Goal: Task Accomplishment & Management: Complete application form

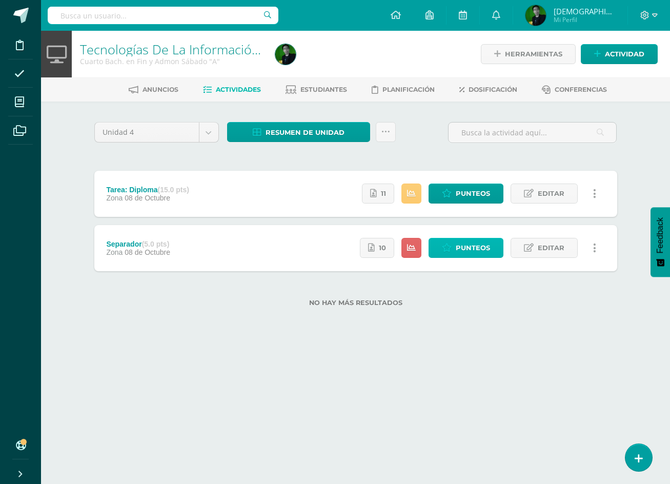
click at [466, 247] on span "Punteos" at bounding box center [473, 247] width 34 height 19
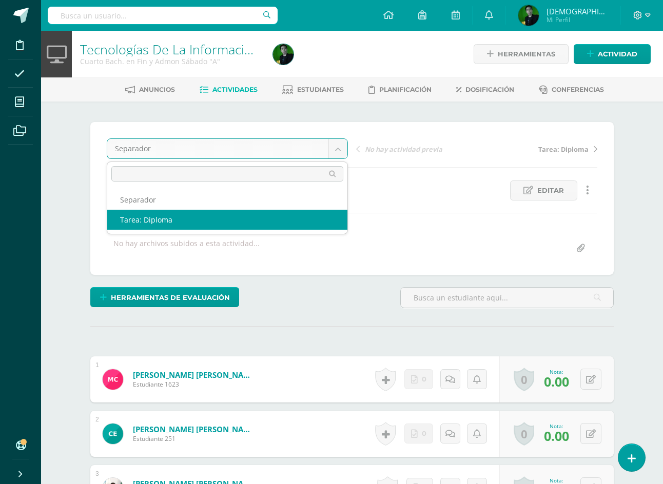
select select "/dashboard/teacher/grade-activity/84934/"
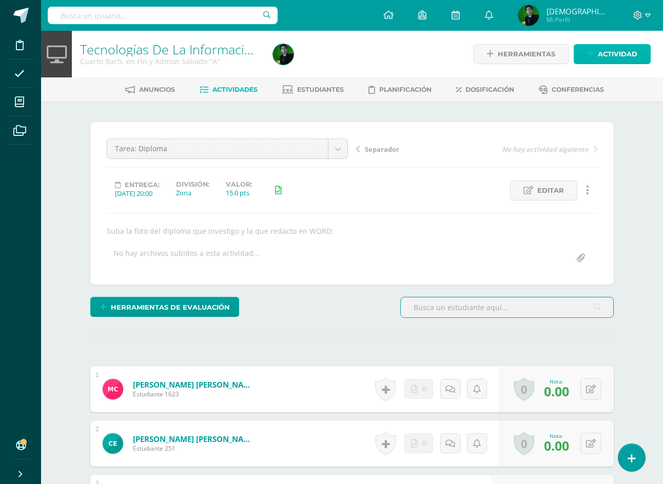
click at [616, 52] on span "Actividad" at bounding box center [617, 54] width 39 height 19
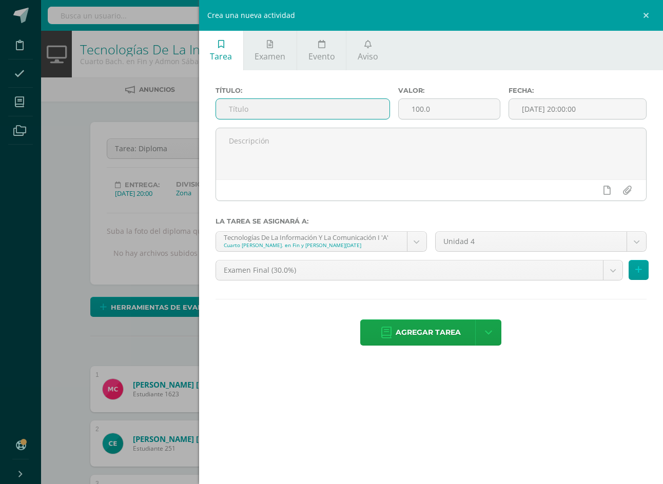
click at [389, 110] on input "text" at bounding box center [303, 109] width 174 height 20
type input "Bordes de Página"
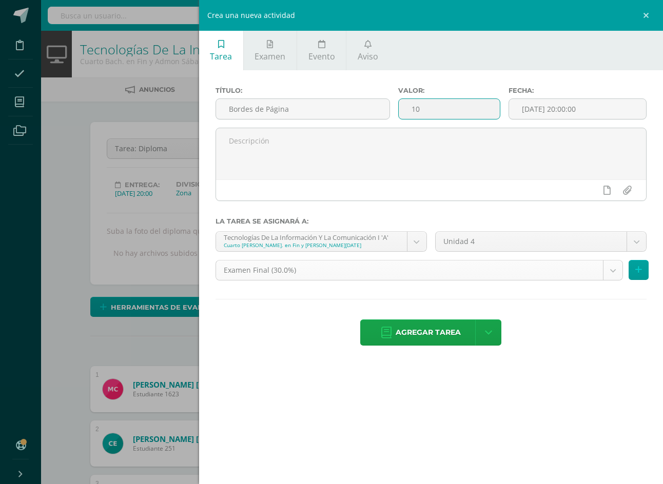
type input "10"
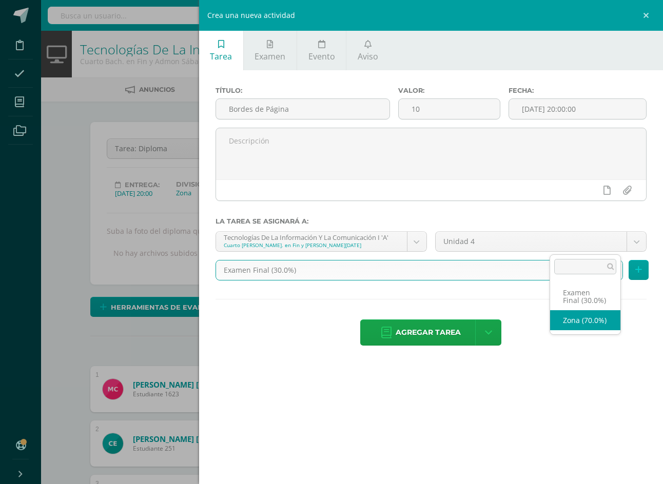
select select "84932"
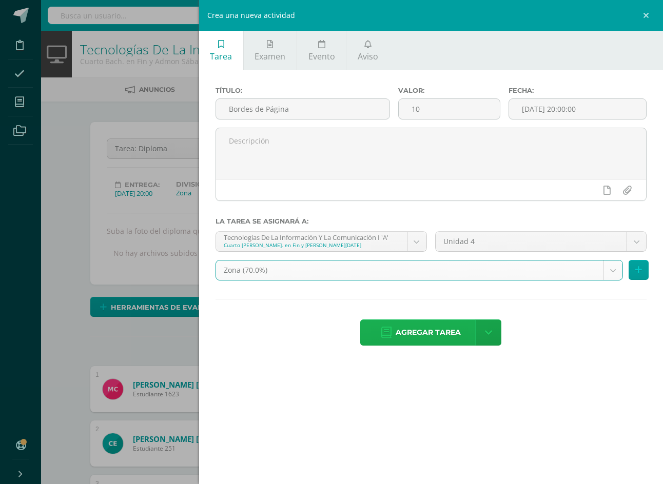
click at [461, 320] on span "Agregar tarea" at bounding box center [427, 332] width 65 height 25
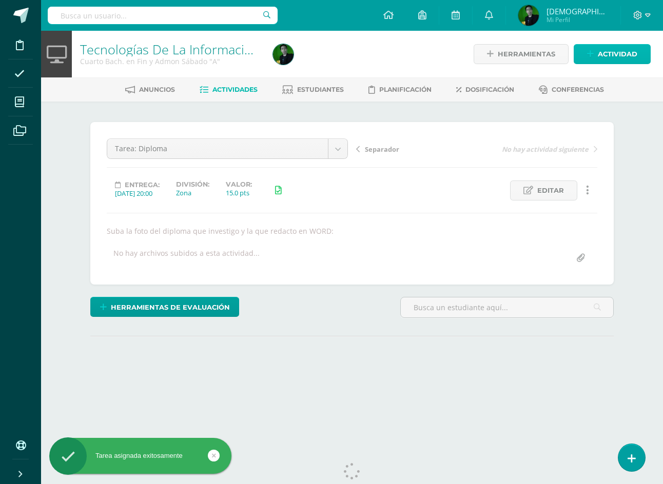
click at [608, 44] on link "Actividad" at bounding box center [611, 54] width 77 height 20
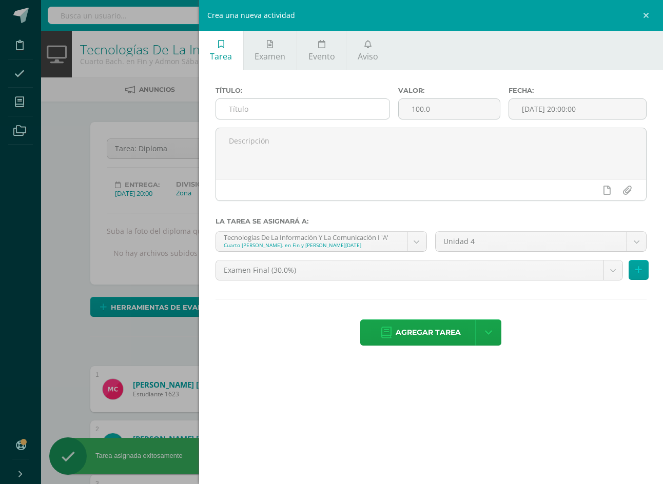
click at [382, 110] on input "text" at bounding box center [303, 109] width 174 height 20
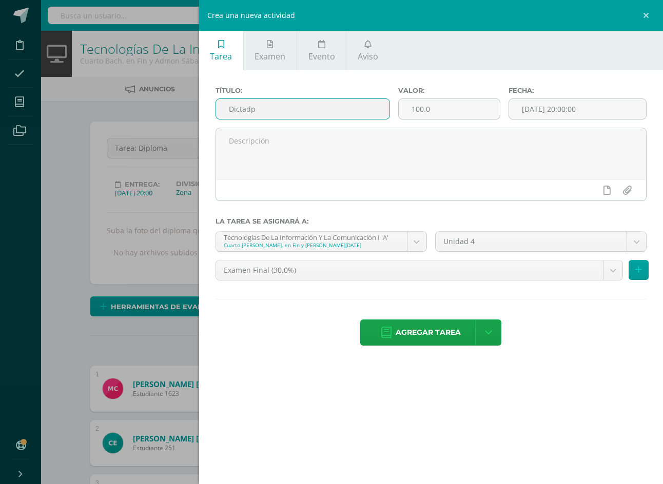
scroll to position [1, 0]
type input "Dictadp"
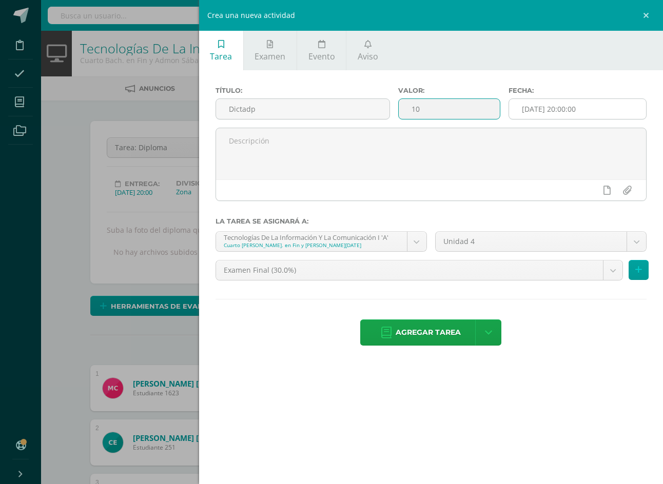
type input "10"
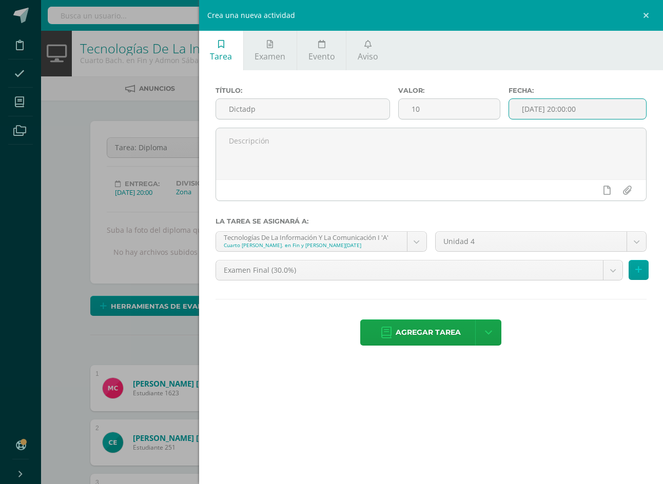
click at [592, 114] on input "[DATE] 20:00:00" at bounding box center [577, 109] width 137 height 20
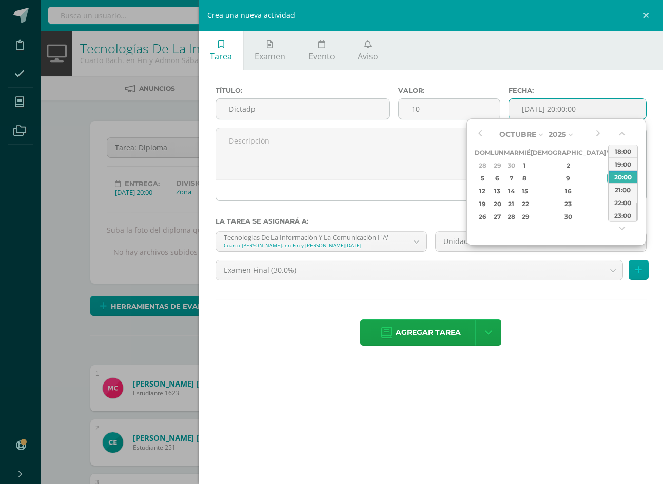
type input "2025-10-10 20:00"
click at [561, 64] on ul "Tarea Examen Evento Aviso" at bounding box center [431, 50] width 464 height 39
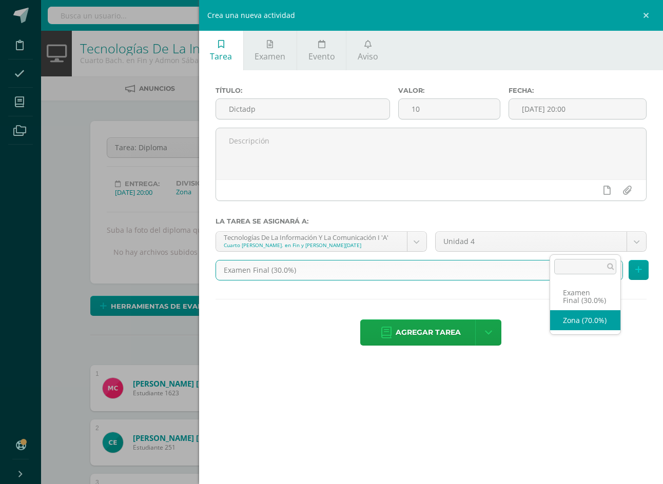
select select "84932"
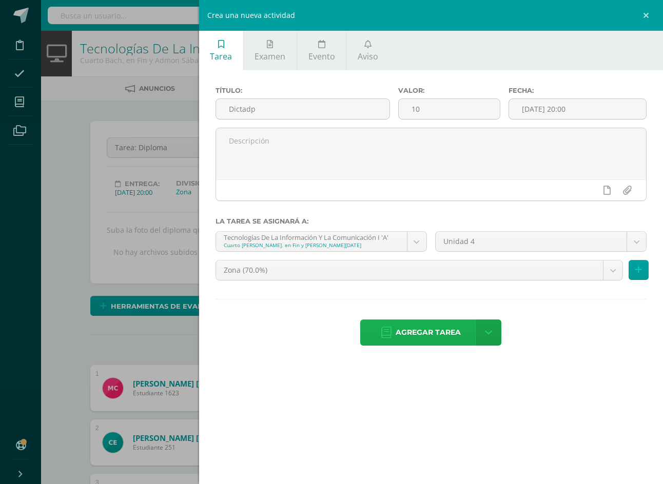
click at [461, 320] on span "Agregar tarea" at bounding box center [427, 332] width 65 height 25
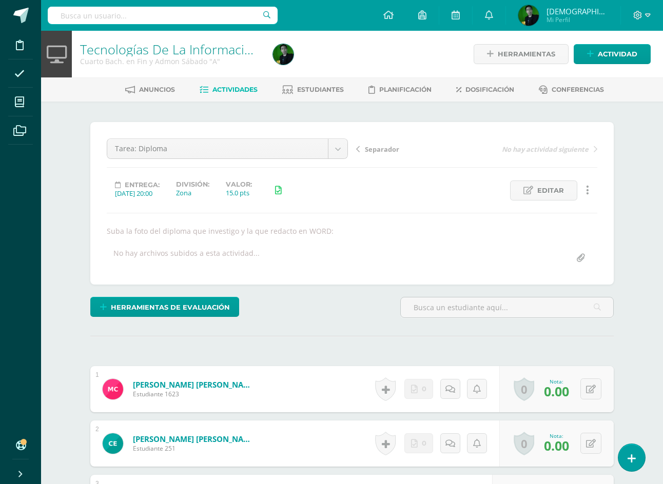
click at [253, 93] on span "Actividades" at bounding box center [234, 90] width 45 height 8
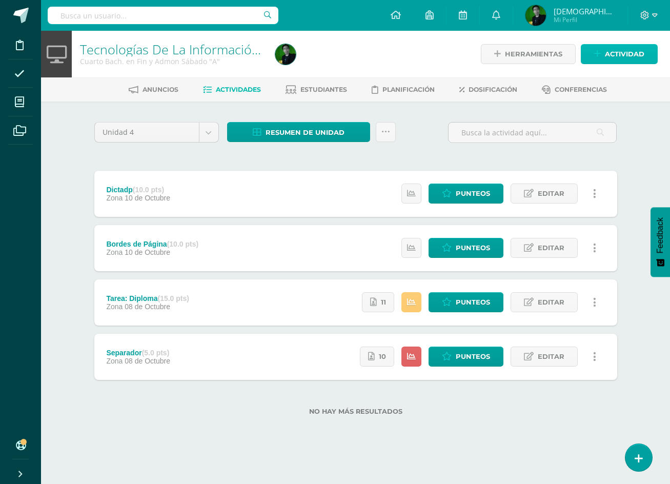
click at [624, 61] on span "Actividad" at bounding box center [624, 54] width 39 height 19
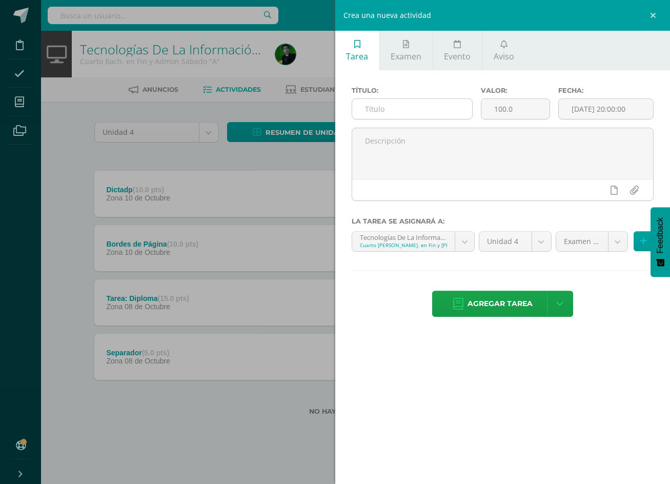
click at [410, 115] on input "text" at bounding box center [412, 109] width 120 height 20
type input "Diploma, Redacción y Tarea"
click at [518, 116] on input "100.0" at bounding box center [516, 109] width 68 height 20
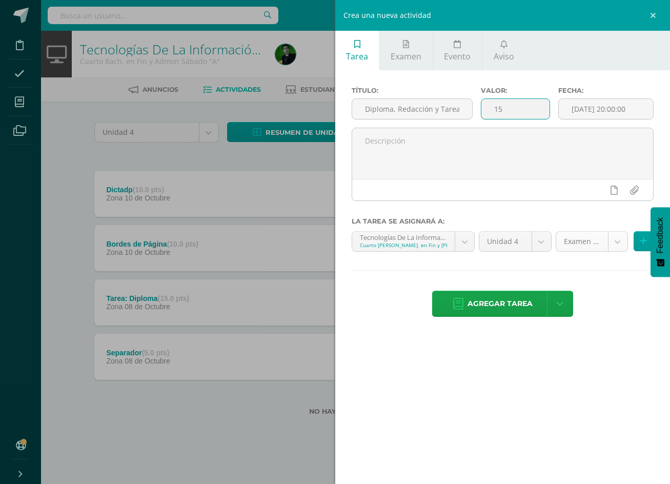
type input "15"
click at [580, 239] on body "Disciplina Asistencia Mis cursos Archivos Soporte Ayuda Reportar un problema Ce…" at bounding box center [335, 224] width 670 height 448
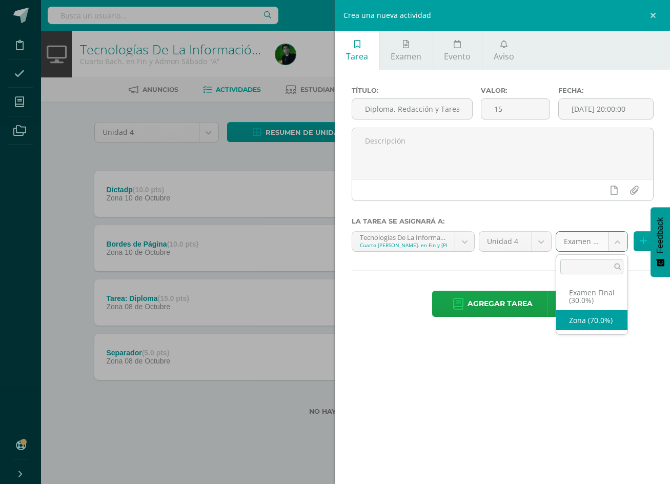
select select "84932"
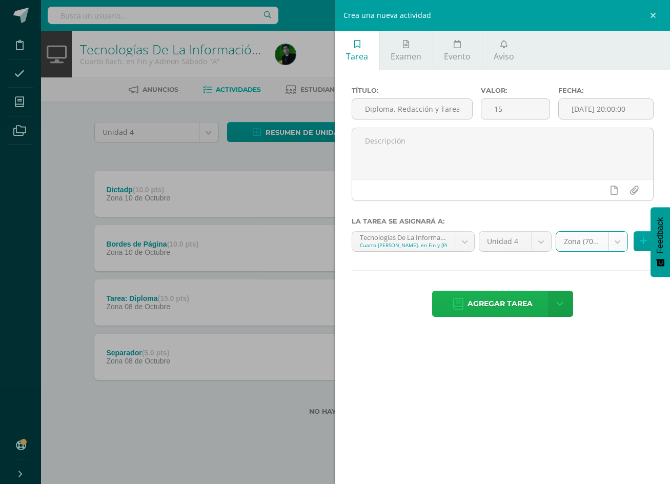
click at [505, 304] on span "Agregar tarea" at bounding box center [500, 303] width 65 height 25
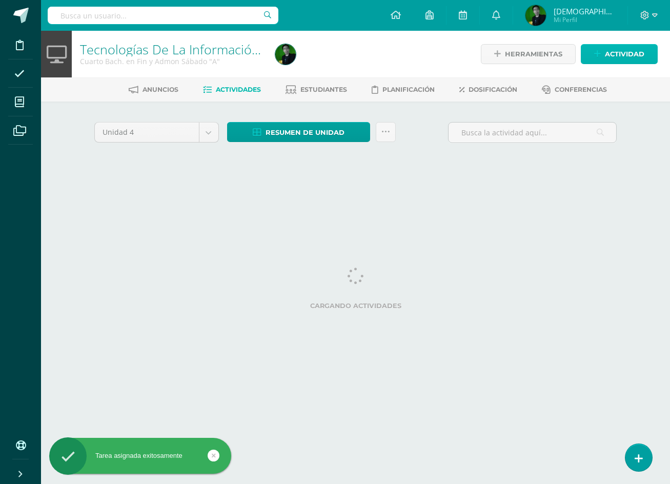
click at [631, 58] on span "Actividad" at bounding box center [624, 54] width 39 height 19
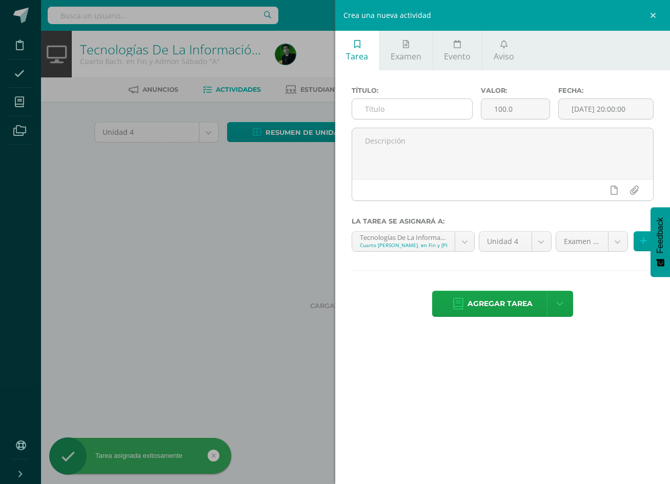
click at [423, 114] on input "text" at bounding box center [412, 109] width 120 height 20
type input "C"
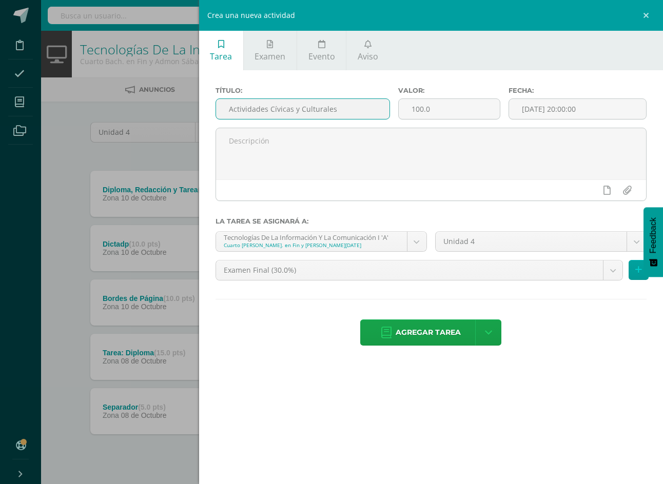
scroll to position [0, 11]
type input "Actividades Cívicas y Culturales"
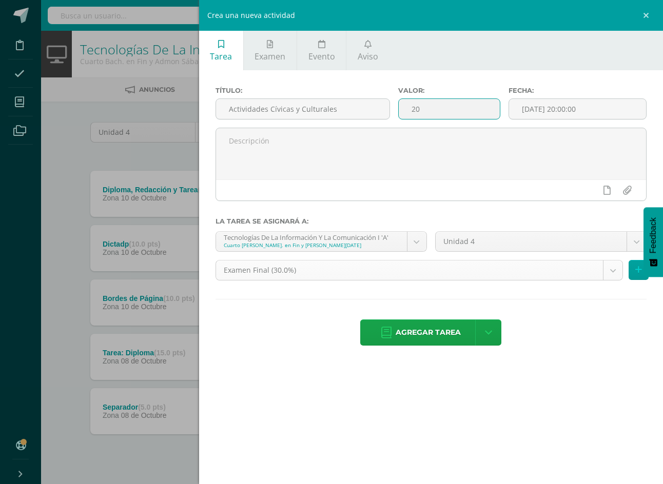
type input "20"
click at [569, 242] on body "Tarea asignada exitosamente Disciplina Asistencia Mis cursos Archivos Soporte A…" at bounding box center [331, 251] width 663 height 503
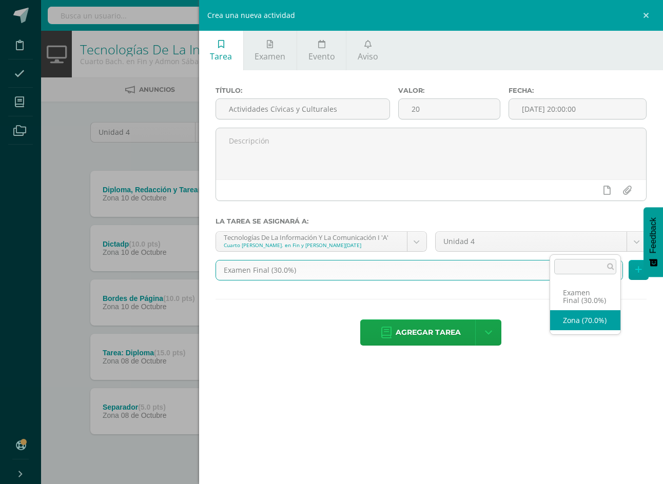
select select "84932"
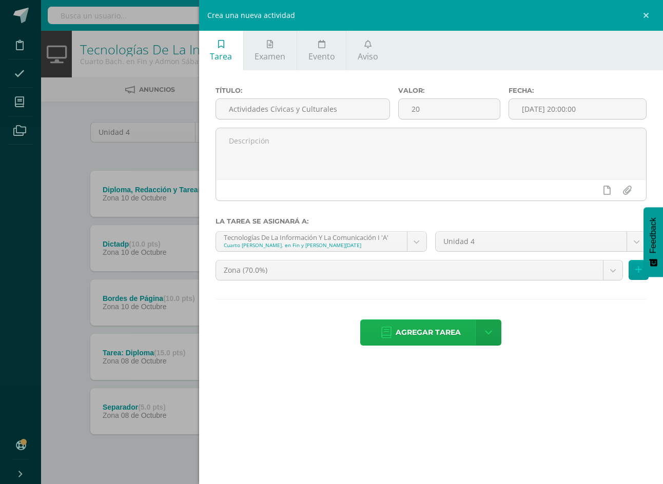
click at [461, 320] on span "Agregar tarea" at bounding box center [427, 332] width 65 height 25
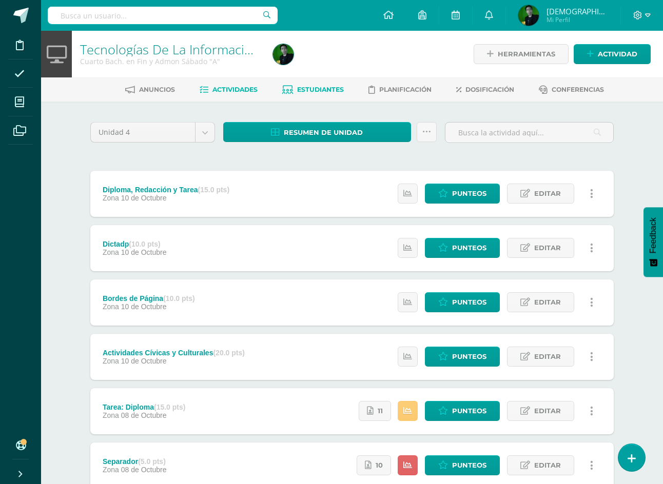
click at [320, 90] on span "Estudiantes" at bounding box center [320, 90] width 47 height 8
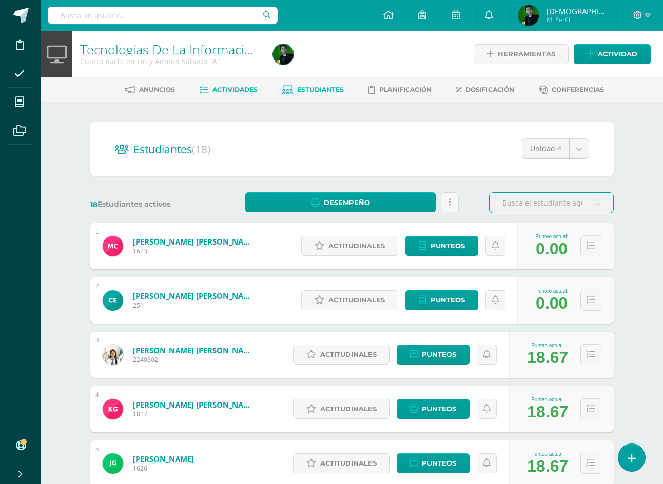
click at [244, 91] on span "Actividades" at bounding box center [234, 90] width 45 height 8
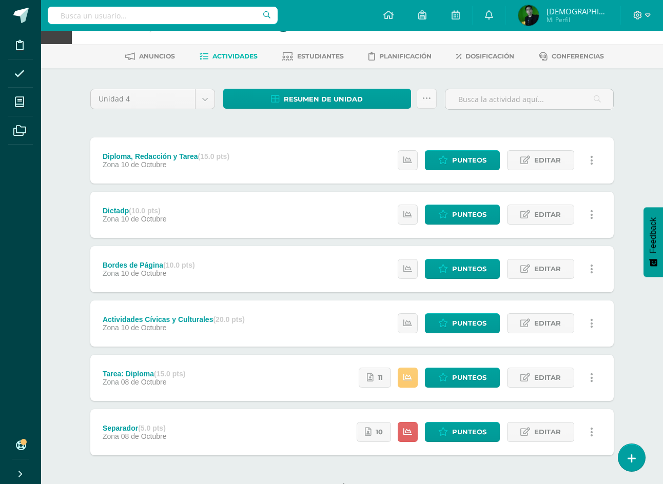
scroll to position [51, 0]
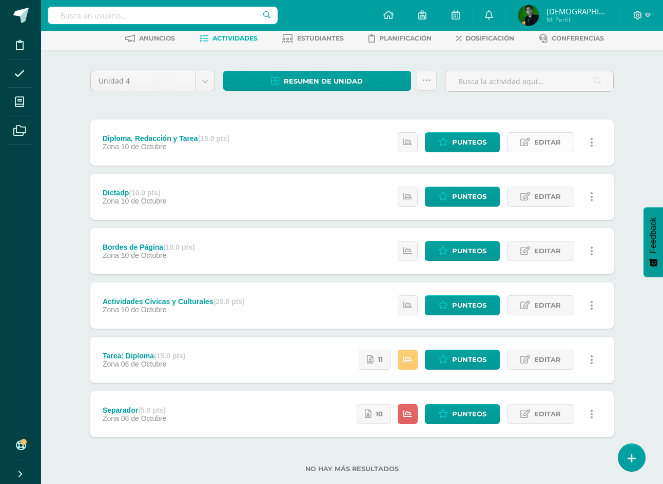
click at [541, 145] on span "Editar" at bounding box center [547, 142] width 27 height 19
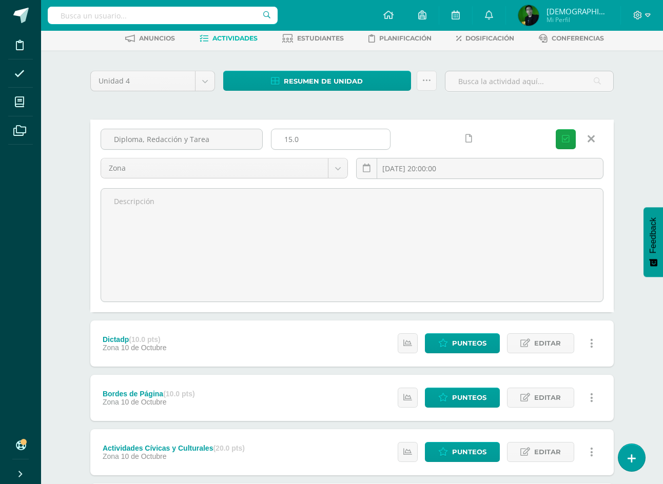
click at [303, 142] on input "15.0" at bounding box center [330, 139] width 118 height 20
type input "7"
type input "101"
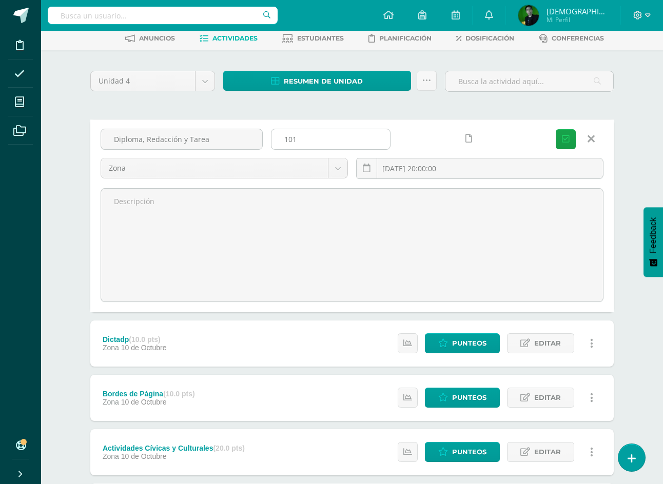
click at [555, 129] on button "Guardar" at bounding box center [565, 139] width 20 height 20
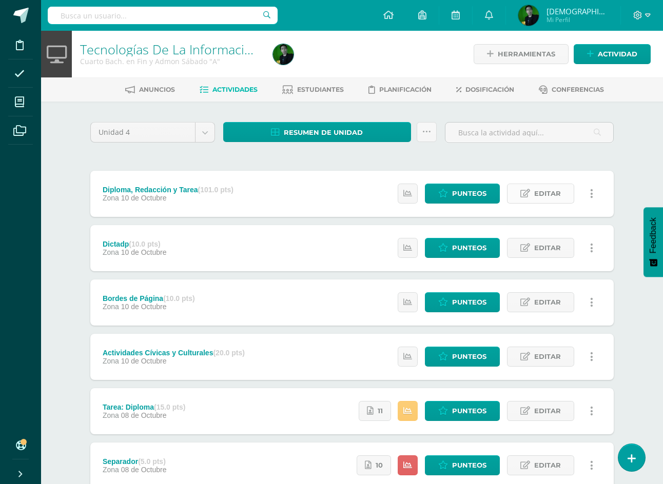
click at [536, 195] on span "Editar" at bounding box center [547, 193] width 27 height 19
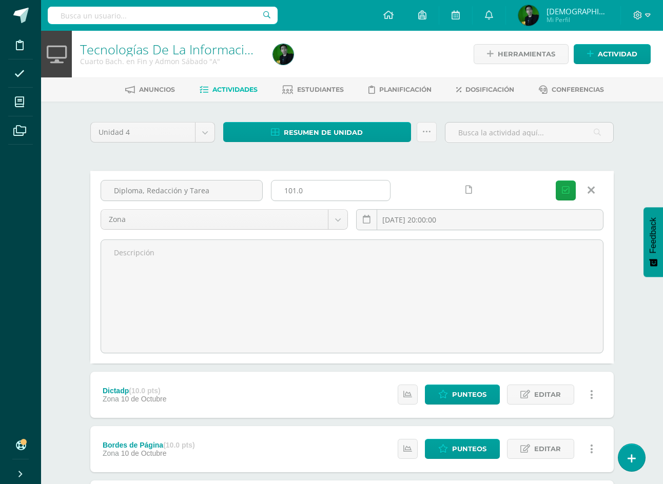
click at [328, 195] on input "101.0" at bounding box center [330, 191] width 118 height 20
click at [327, 195] on input "101.0" at bounding box center [330, 191] width 118 height 20
type input "15"
click at [555, 181] on button "Guardar" at bounding box center [565, 191] width 20 height 20
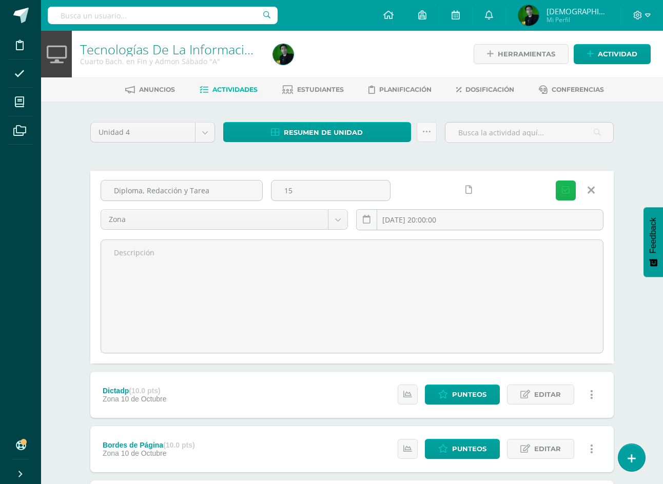
click at [555, 195] on button "Guardar" at bounding box center [565, 191] width 20 height 20
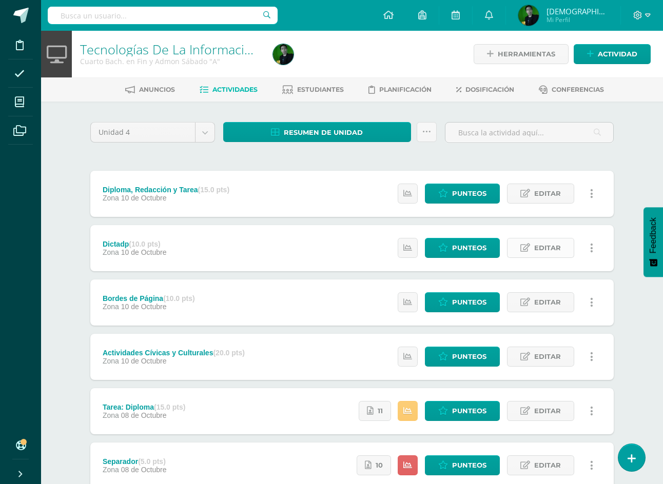
click at [533, 249] on link "Editar" at bounding box center [540, 248] width 67 height 20
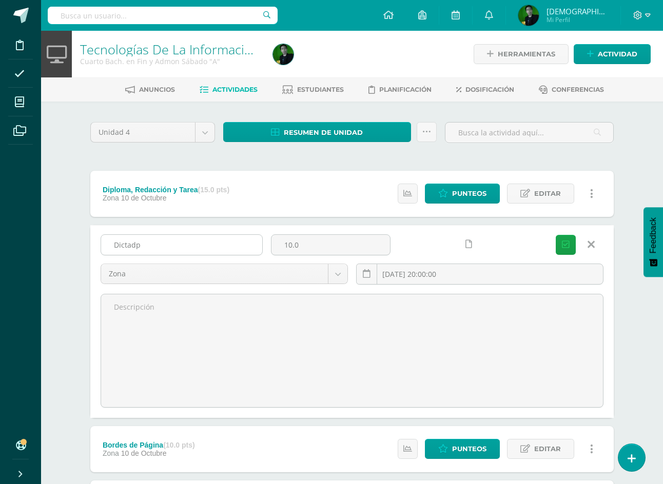
click at [187, 251] on input "Dictadp" at bounding box center [181, 245] width 161 height 20
type input "Dictado"
type input "5"
click at [0, 0] on span "Guardar" at bounding box center [0, 0] width 0 height 0
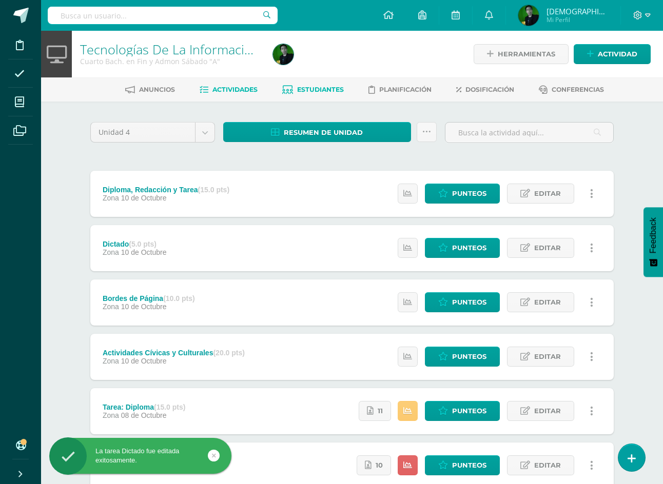
click at [302, 92] on span "Estudiantes" at bounding box center [320, 90] width 47 height 8
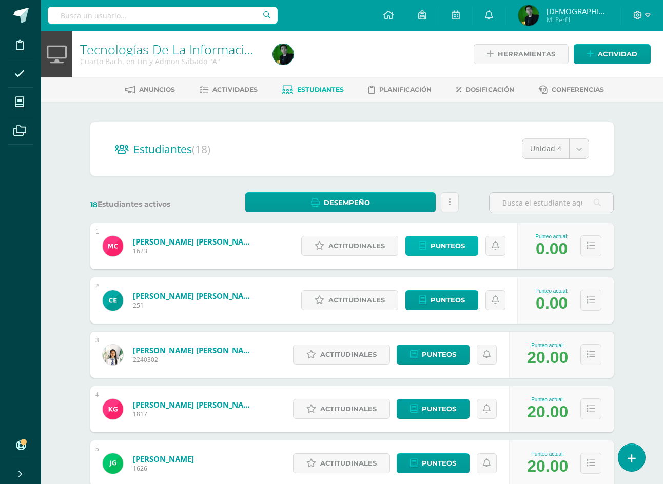
click at [427, 244] on link "Punteos" at bounding box center [441, 246] width 73 height 20
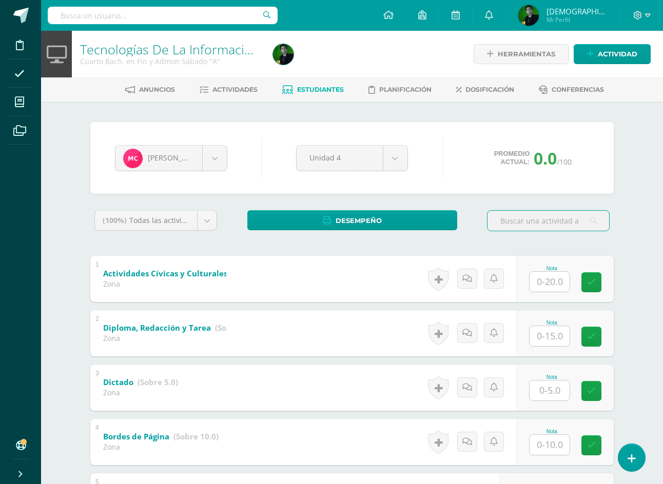
click at [542, 294] on div "Nota" at bounding box center [564, 279] width 97 height 46
click at [547, 285] on input "text" at bounding box center [555, 281] width 41 height 21
type input "20"
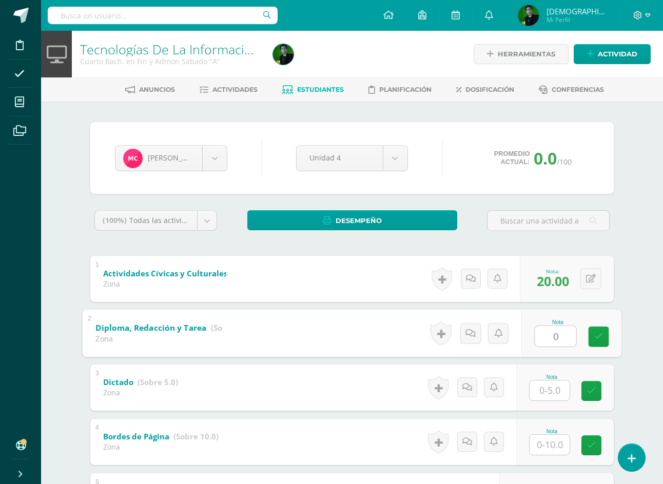
type input "0"
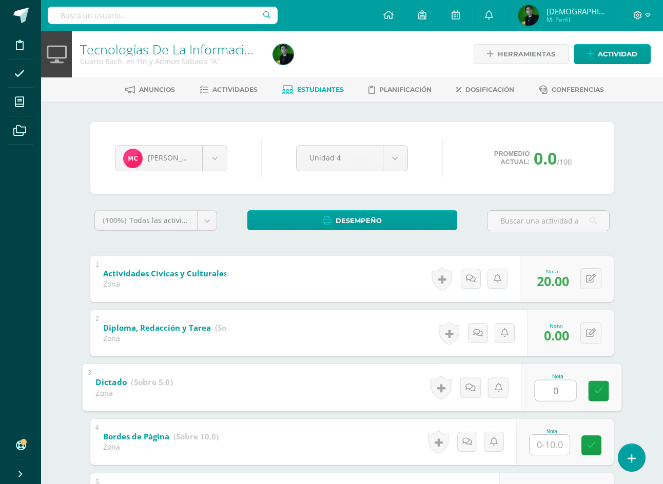
type input "0"
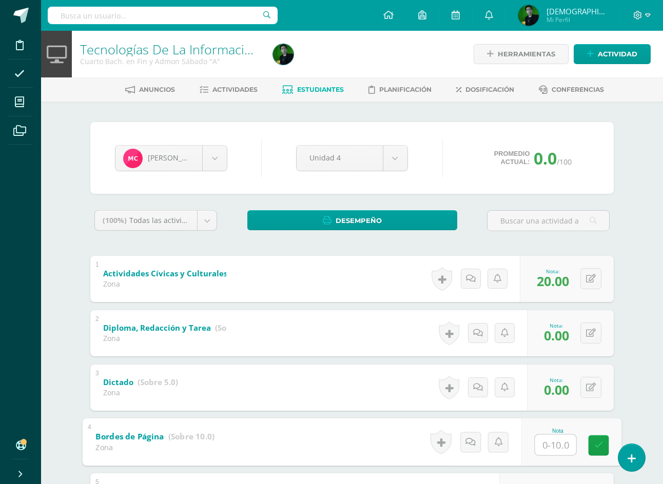
type input "0"
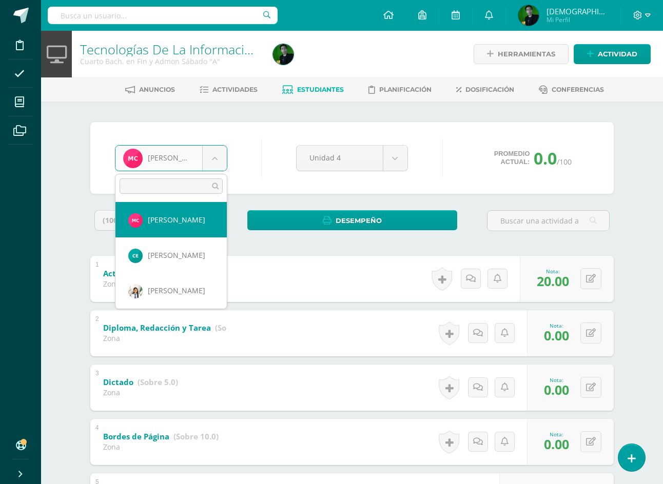
click at [215, 159] on body "Disciplina Asistencia Mis cursos Archivos Soporte Ayuda Reportar un problema Ce…" at bounding box center [331, 321] width 663 height 642
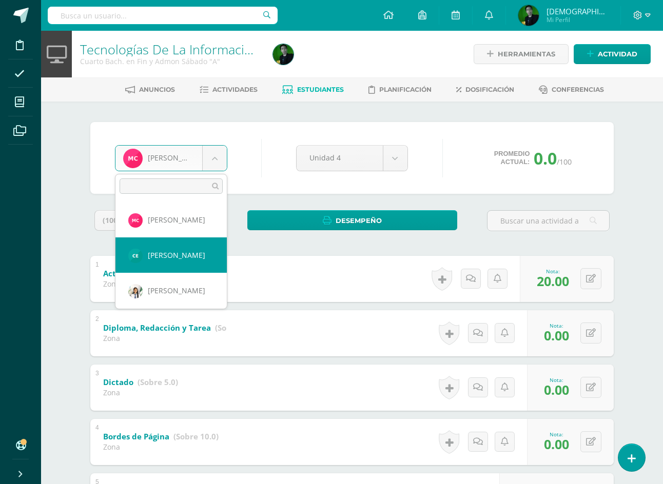
select select "7541"
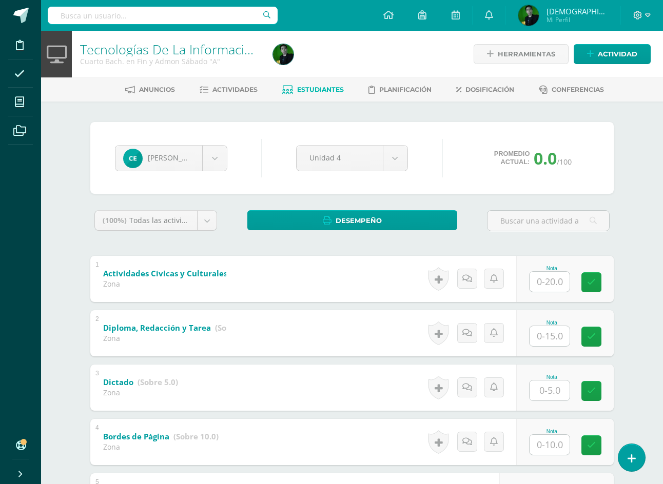
click at [536, 285] on input "text" at bounding box center [549, 282] width 40 height 20
type input "20"
type input "15"
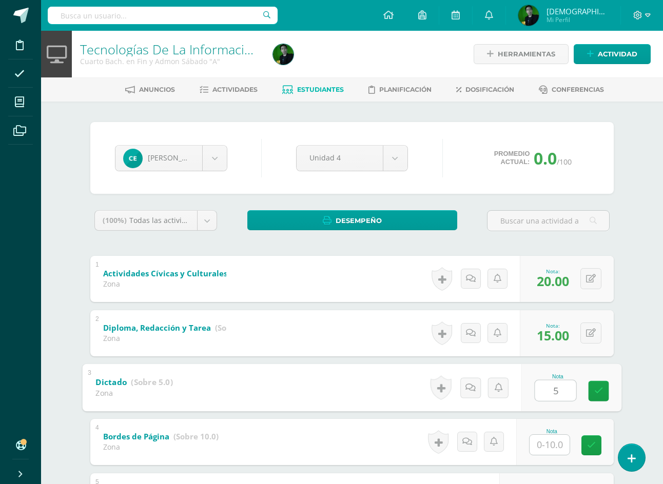
type input "5"
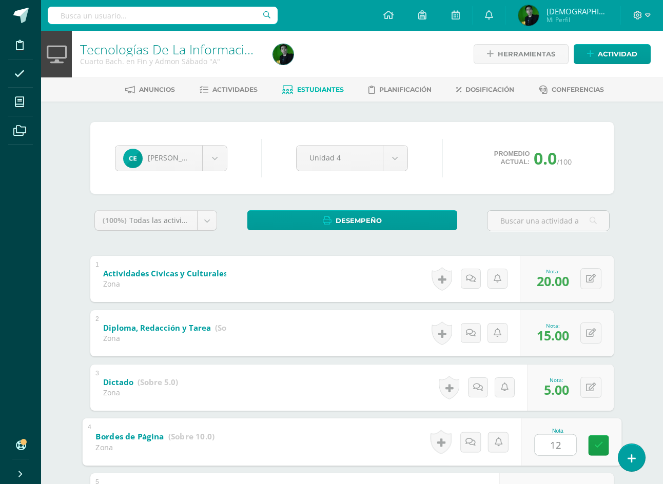
type input "1"
click at [588, 331] on button at bounding box center [590, 333] width 21 height 21
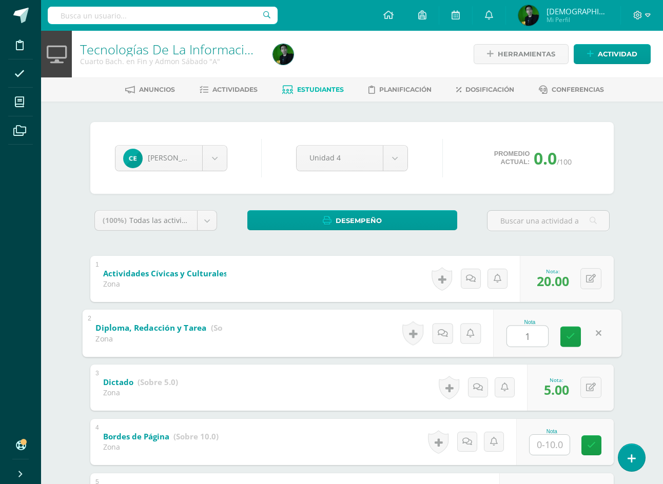
type input "12"
click at [564, 449] on input "text" at bounding box center [549, 445] width 40 height 20
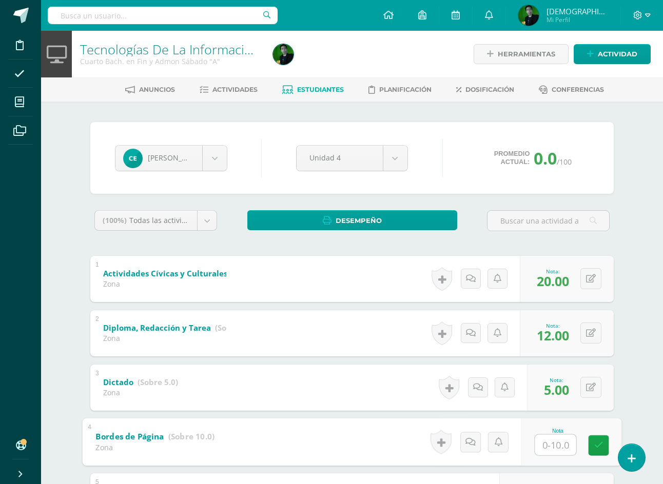
type input "6"
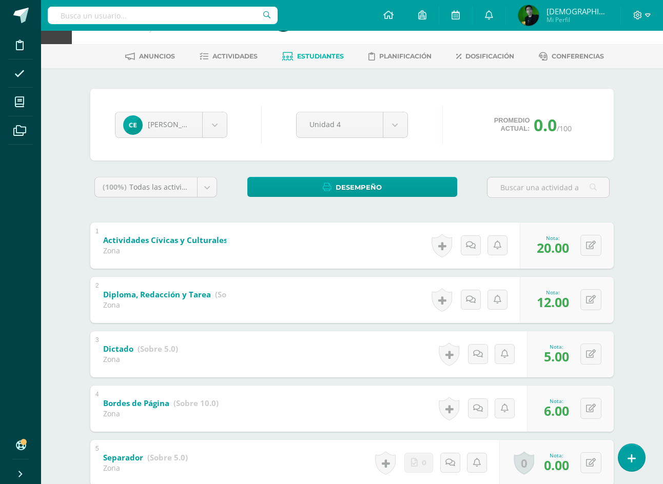
scroll to position [4, 0]
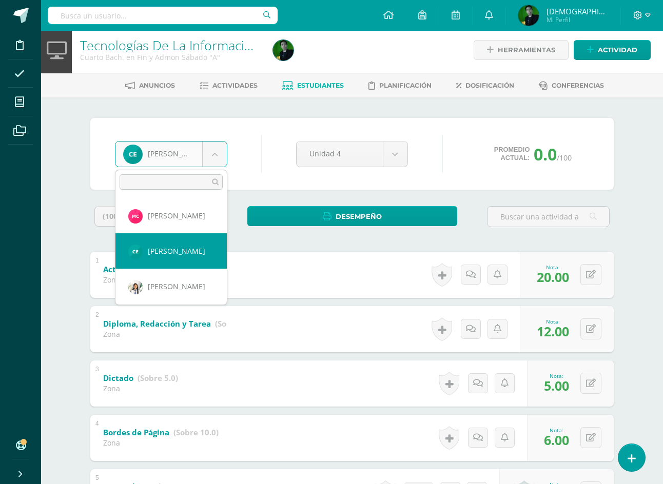
click at [176, 146] on body "Disciplina Asistencia Mis cursos Archivos Soporte Ayuda Reportar un problema Ce…" at bounding box center [331, 317] width 663 height 642
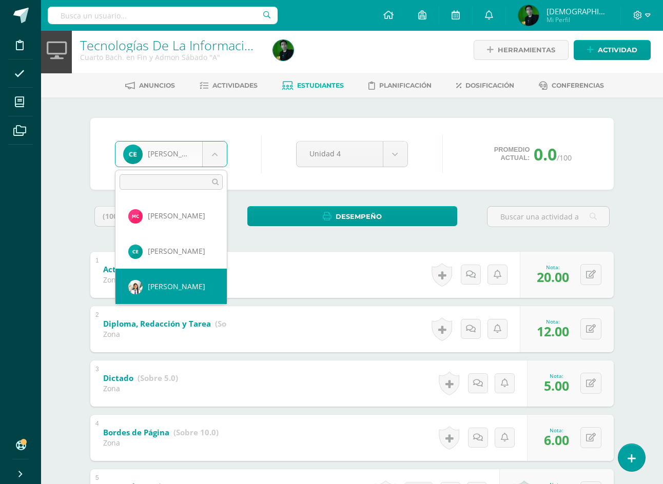
select select "6926"
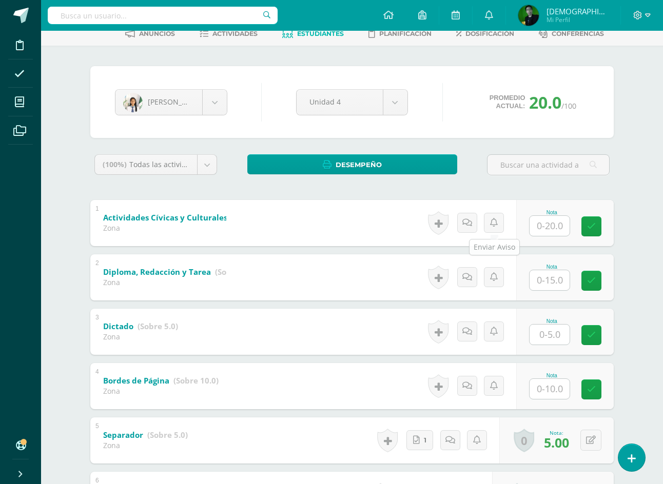
scroll to position [55, 0]
click at [542, 226] on input "text" at bounding box center [549, 226] width 40 height 20
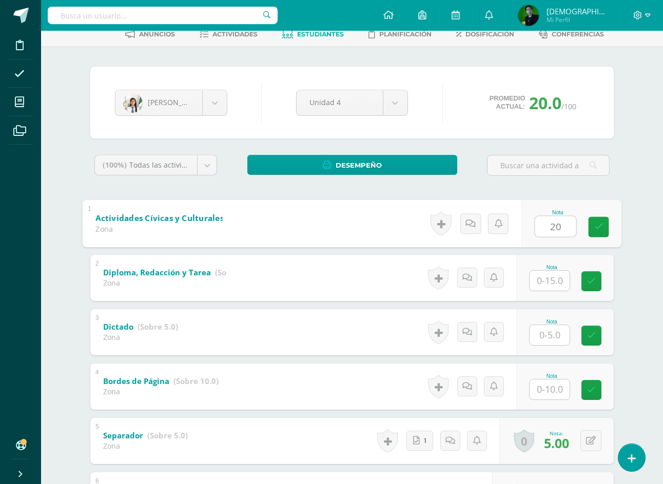
type input "20"
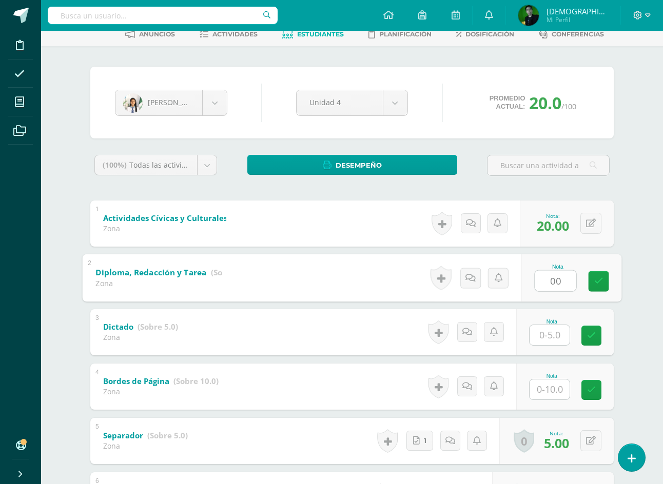
type input "00"
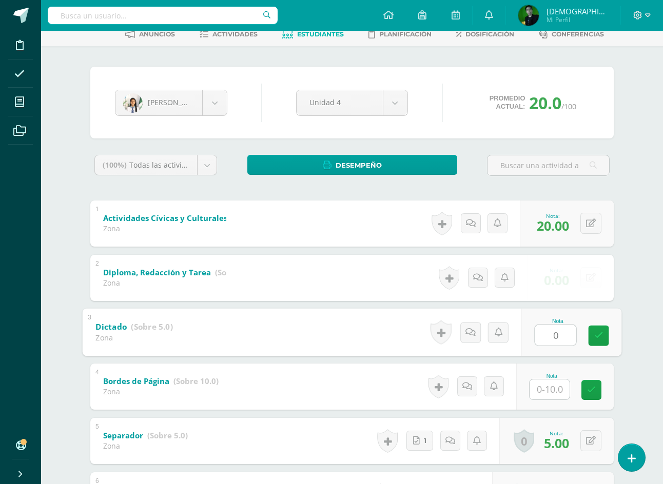
type input "0"
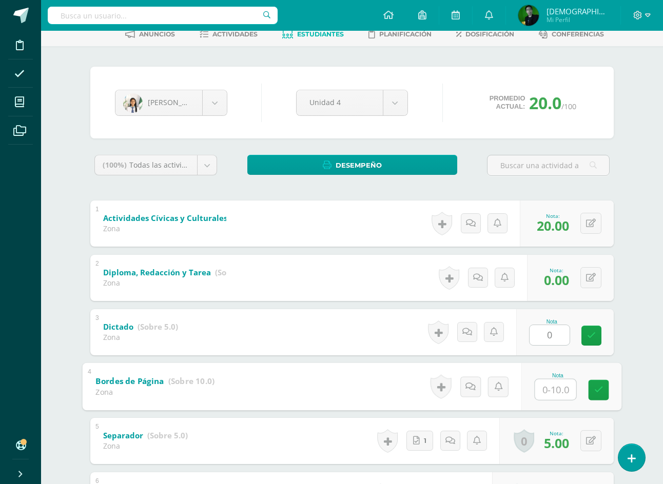
type input "0"
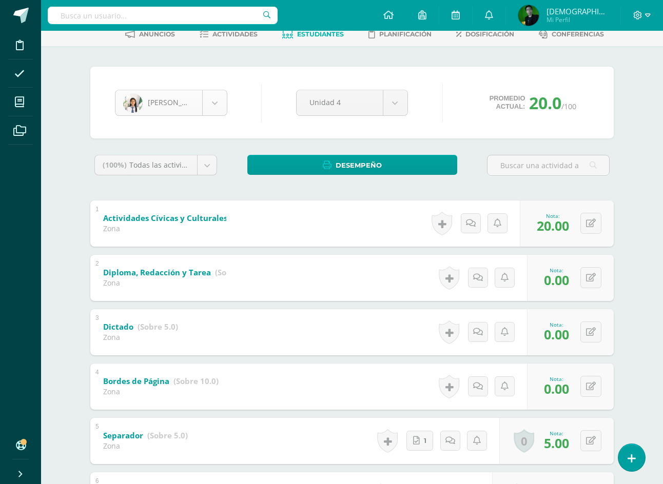
click at [210, 107] on body "Disciplina Asistencia Mis cursos Archivos Soporte Ayuda Reportar un problema Ce…" at bounding box center [331, 266] width 663 height 642
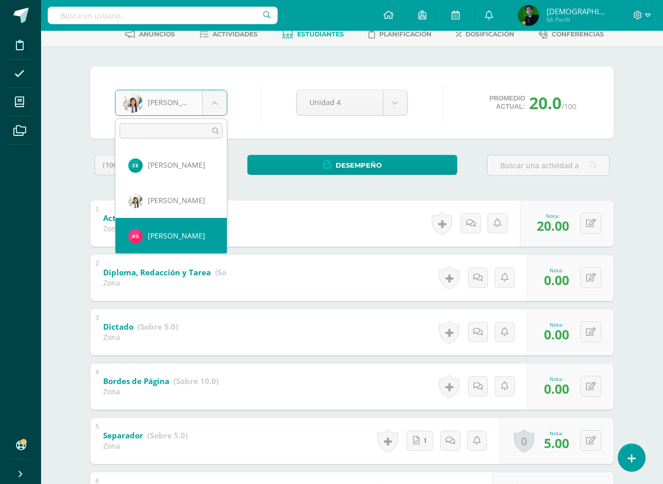
scroll to position [70, 0]
select select "8973"
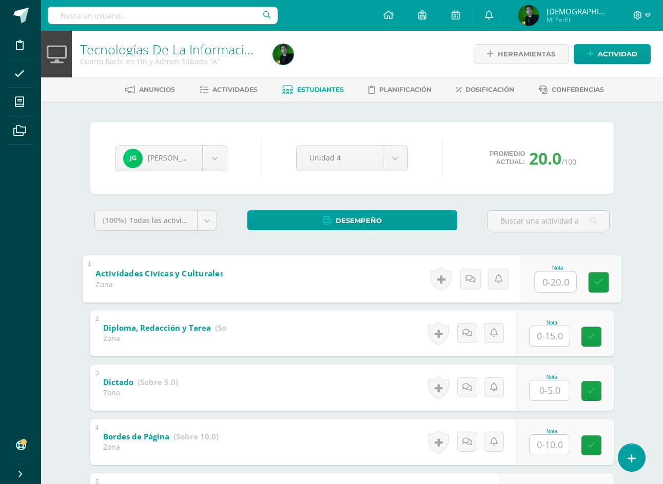
click at [559, 284] on input "text" at bounding box center [555, 281] width 41 height 21
type input "20"
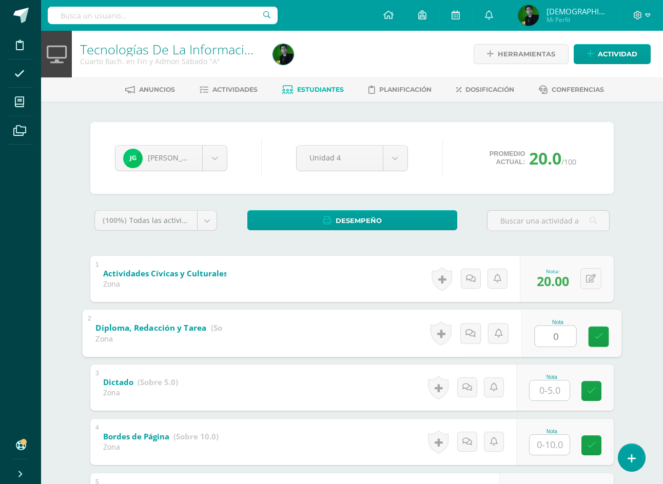
type input "0"
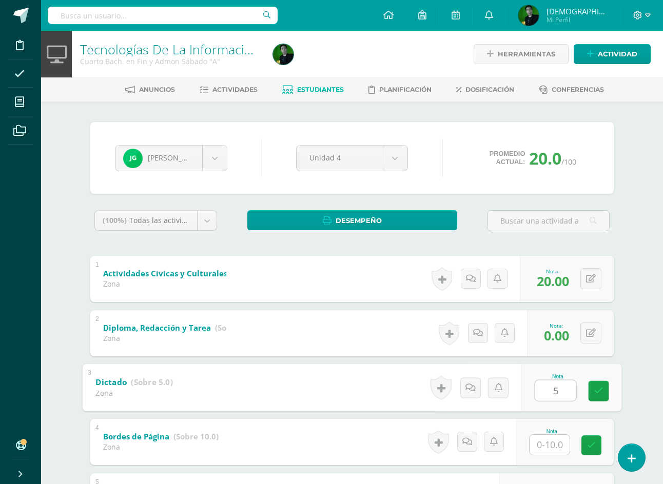
type input "5"
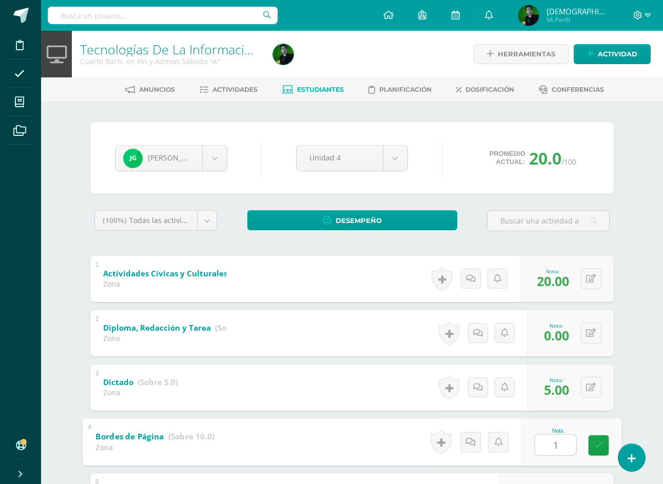
type input "10"
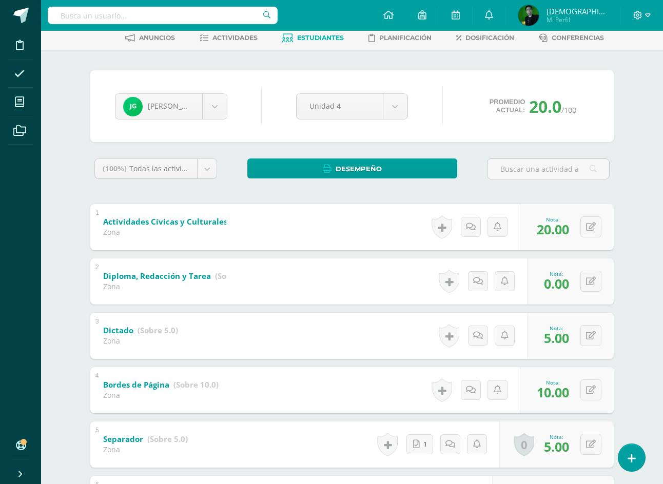
scroll to position [51, 0]
click at [212, 118] on body "Disciplina Asistencia Mis cursos Archivos Soporte Ayuda Reportar un problema Ce…" at bounding box center [331, 270] width 663 height 642
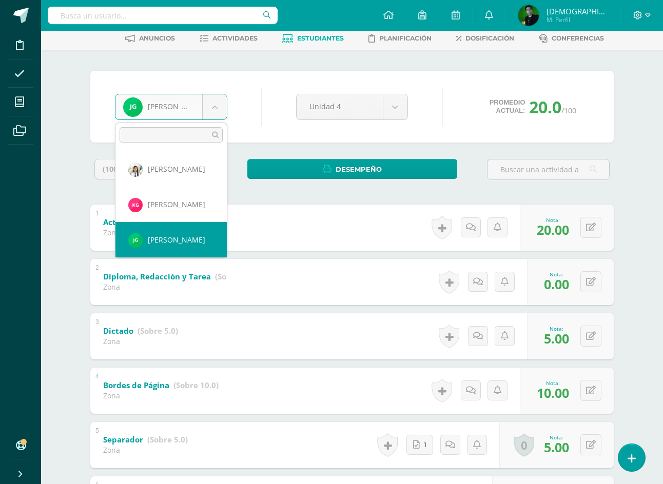
scroll to position [106, 0]
select select "8974"
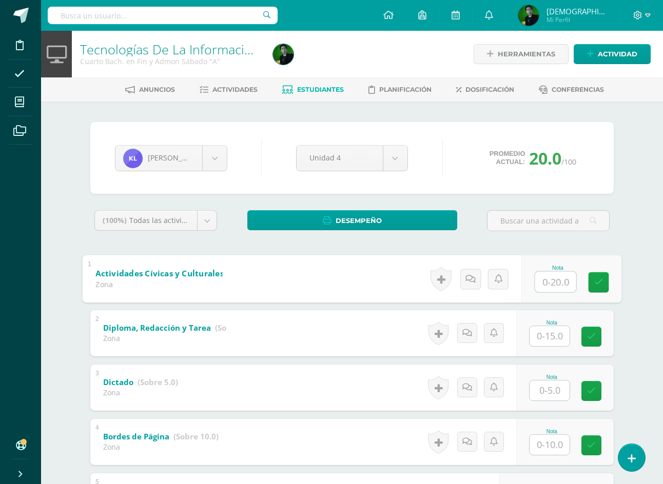
click at [552, 276] on input "text" at bounding box center [555, 281] width 41 height 21
type input "20"
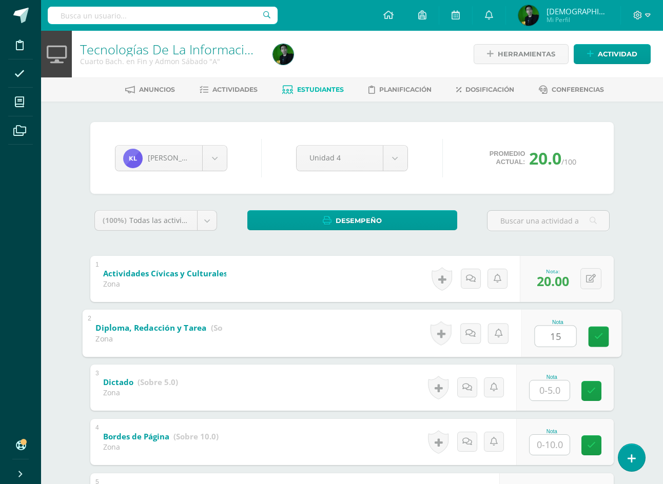
type input "15"
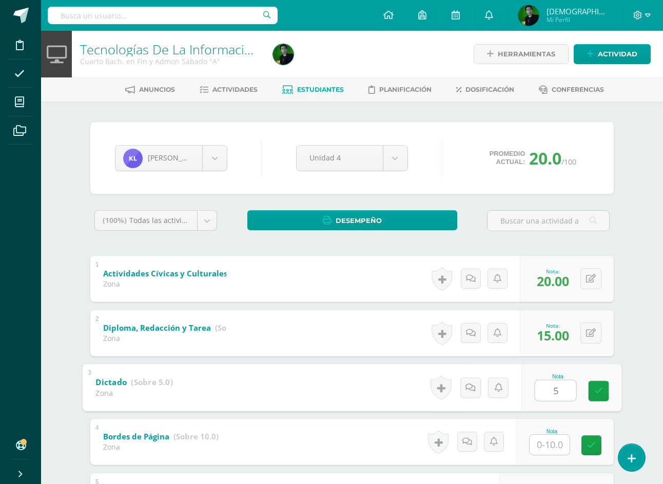
type input "5"
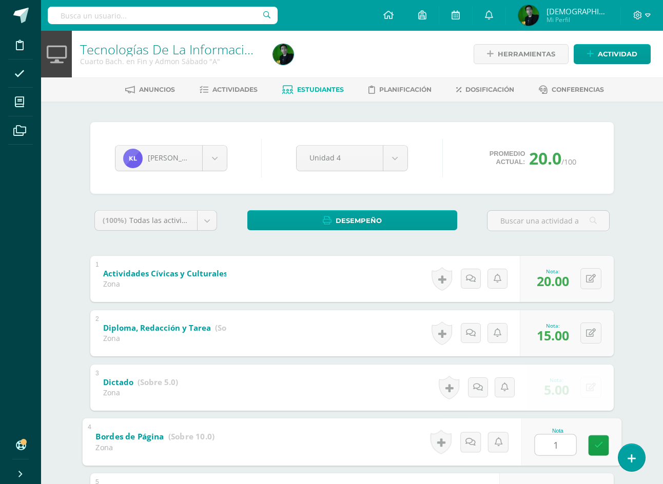
type input "10"
click at [205, 155] on body "Disciplina Asistencia Mis cursos Archivos Soporte Ayuda Reportar un problema Ce…" at bounding box center [331, 321] width 663 height 642
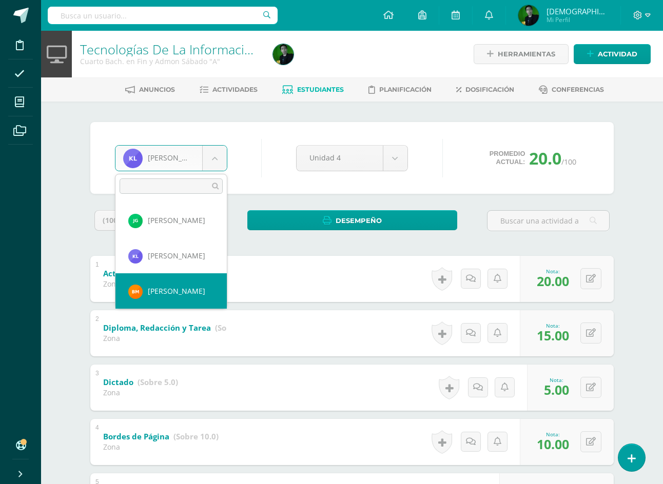
scroll to position [176, 0]
select select "8975"
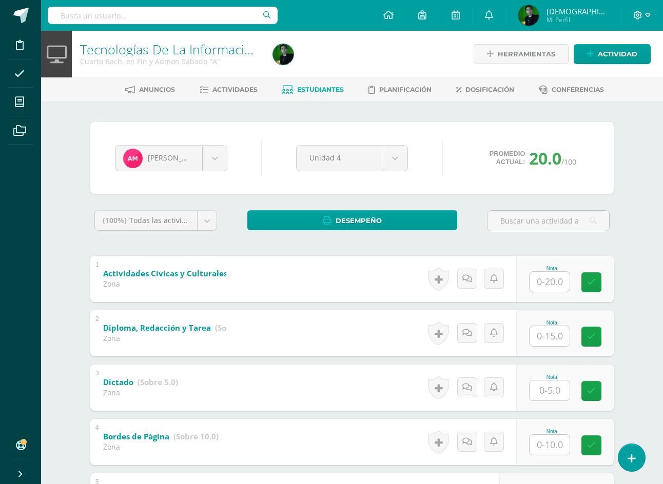
click at [553, 282] on input "text" at bounding box center [549, 282] width 40 height 20
type input "20"
type input "13"
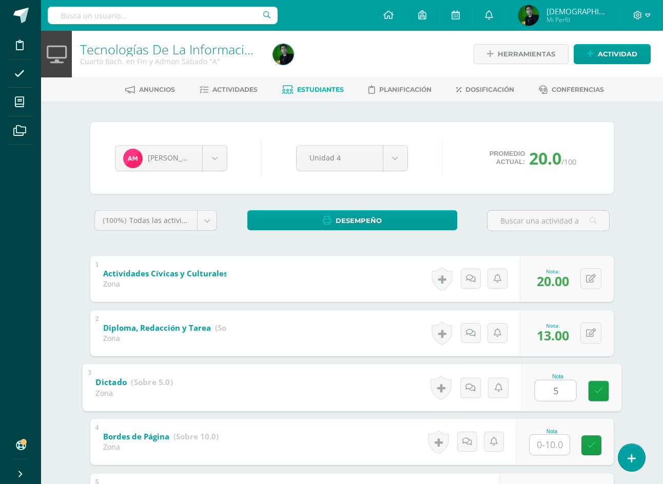
type input "5"
type input "10"
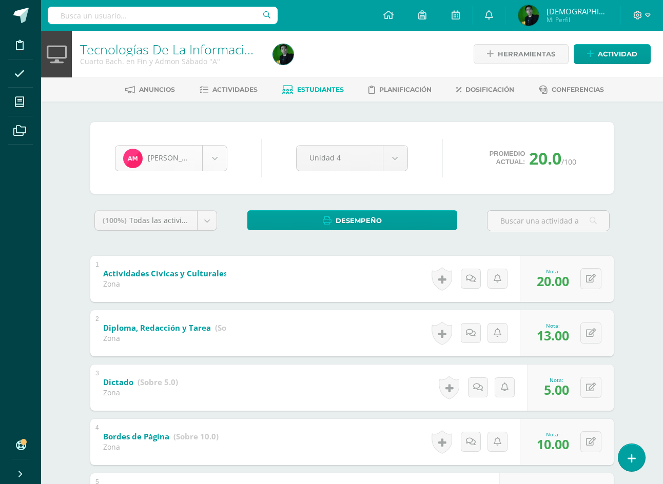
click at [215, 162] on body "Disciplina Asistencia Mis cursos Archivos Soporte Ayuda Reportar un problema Ce…" at bounding box center [331, 321] width 663 height 642
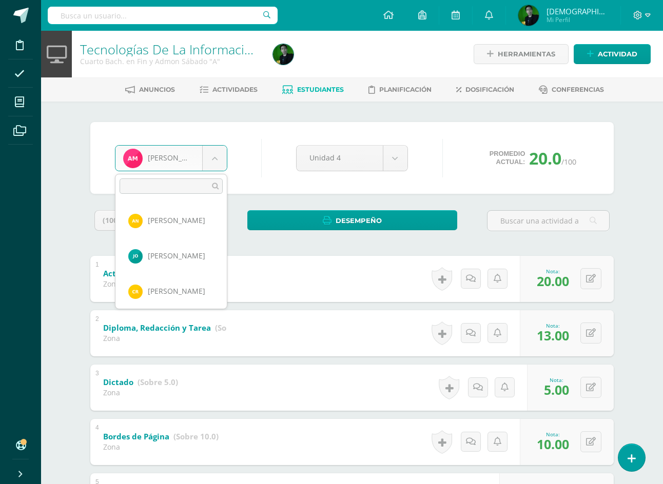
scroll to position [318, 0]
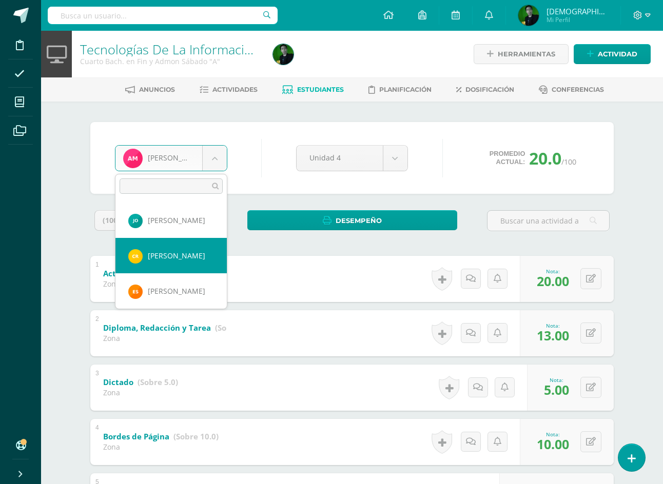
select select "8979"
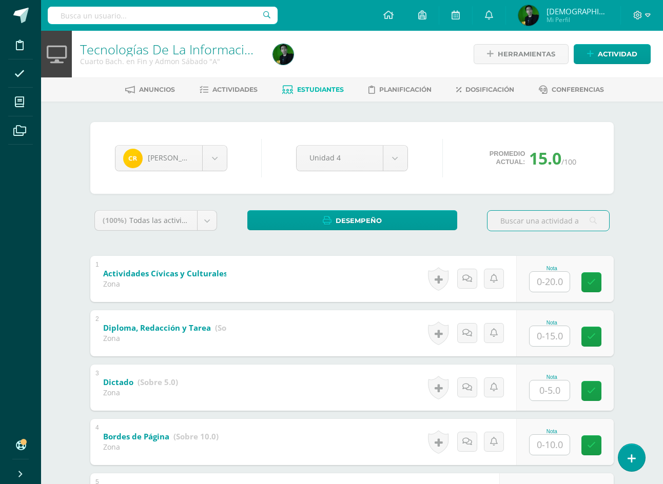
click at [533, 285] on div "Nota" at bounding box center [564, 279] width 97 height 46
type input "20"
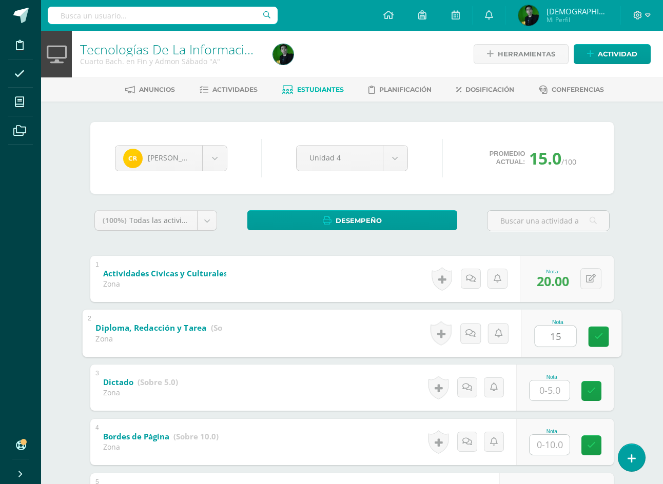
type input "15"
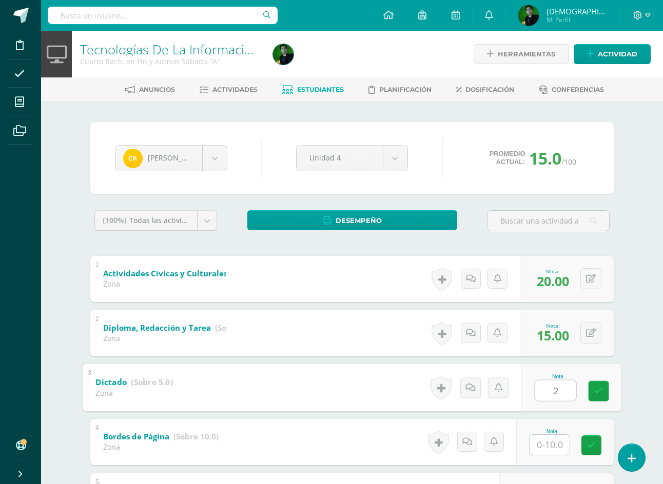
type input "2"
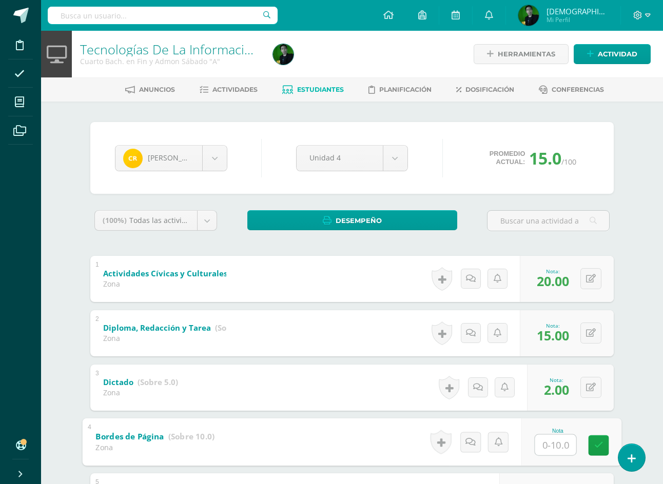
type input "0"
click at [215, 156] on body "Disciplina Asistencia Mis cursos Archivos Soporte Ayuda Reportar un problema Ce…" at bounding box center [331, 321] width 663 height 642
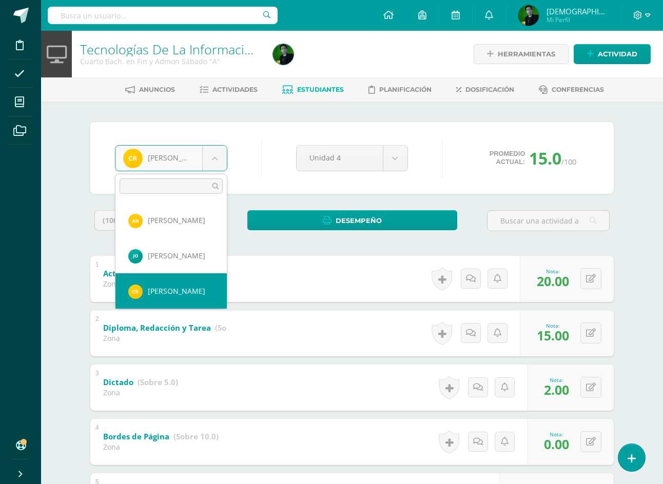
scroll to position [252, 0]
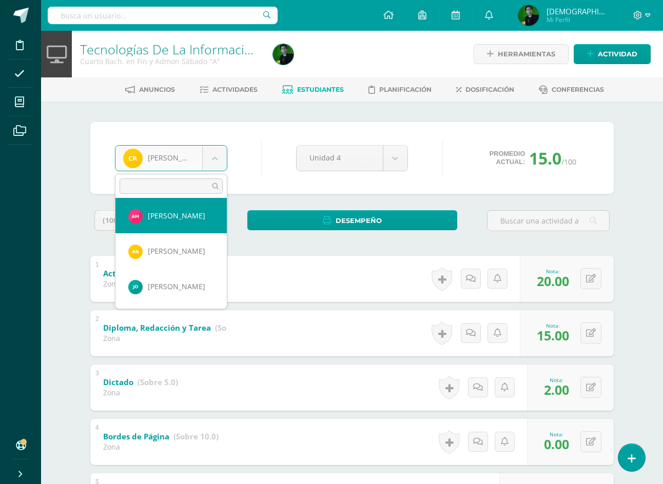
click at [163, 186] on input "text" at bounding box center [171, 185] width 103 height 15
click at [147, 181] on input "text" at bounding box center [171, 185] width 103 height 15
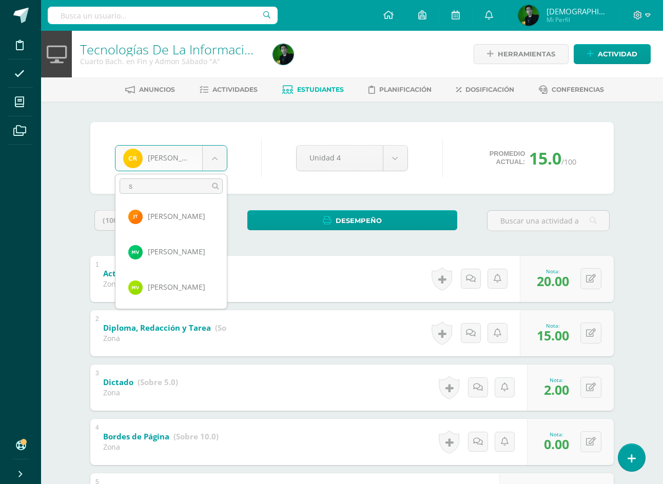
scroll to position [0, 0]
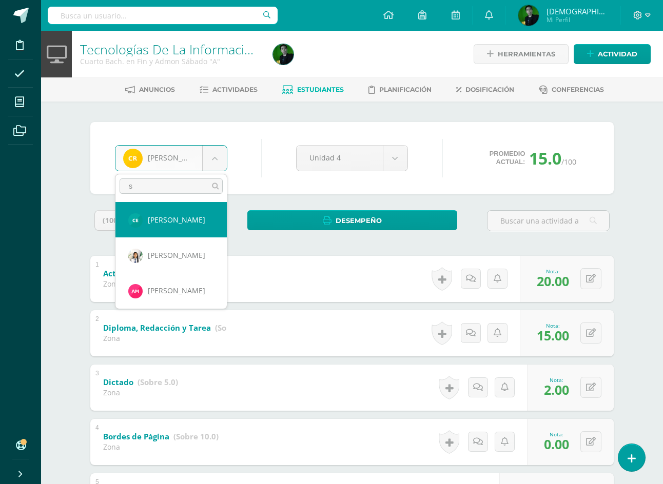
type input "sa"
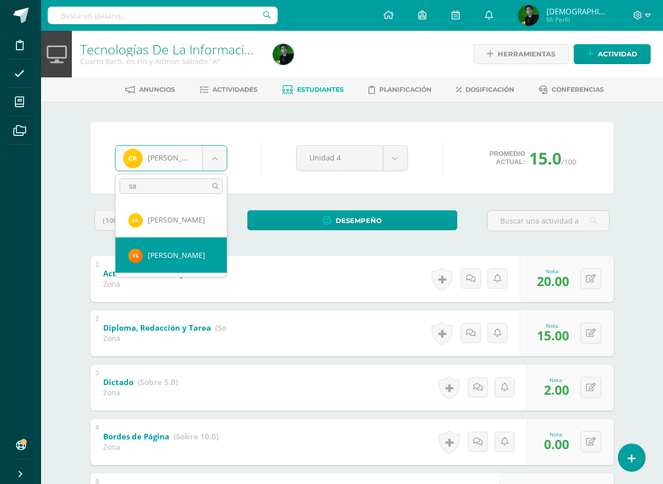
select select "8980"
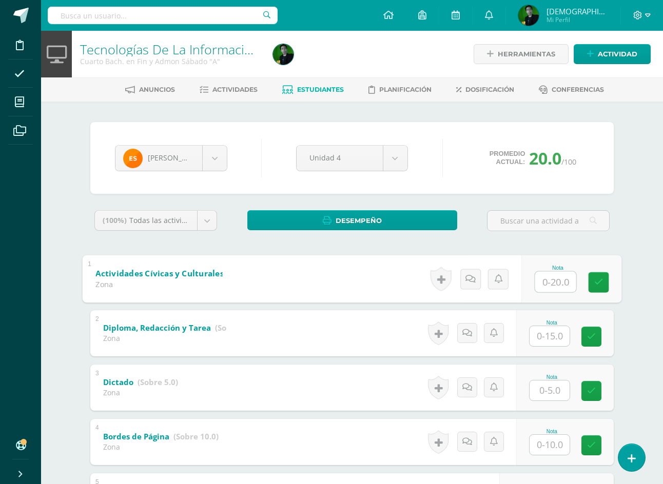
click at [559, 285] on input "text" at bounding box center [555, 281] width 41 height 21
type input "20"
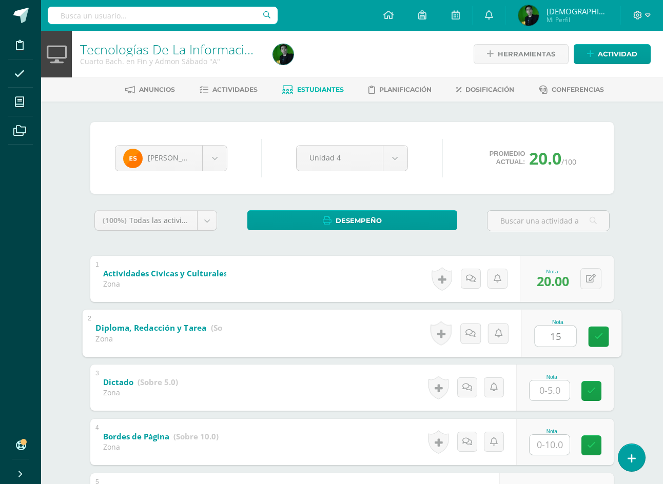
type input "15"
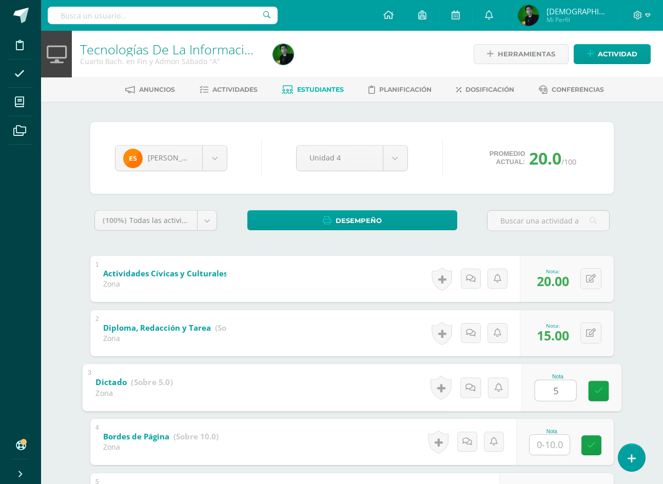
type input "5"
type input "10"
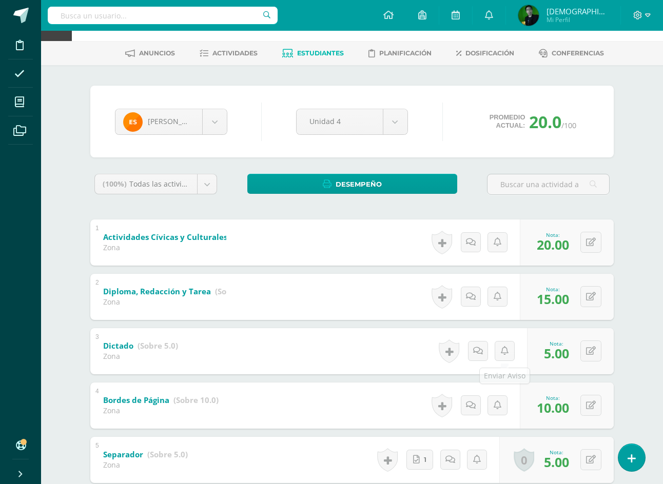
scroll to position [103, 0]
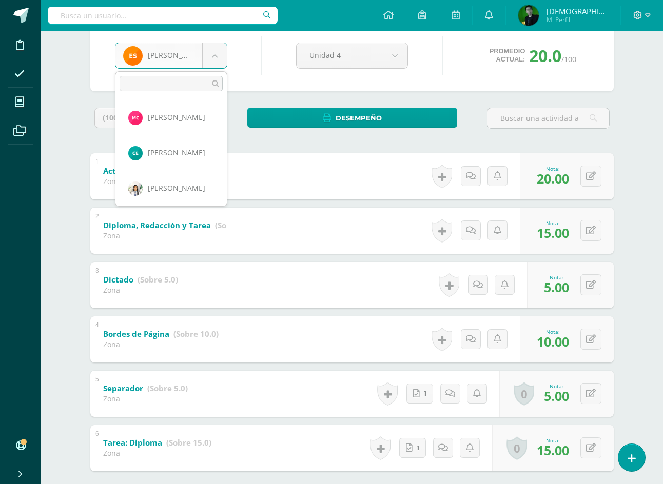
click at [213, 48] on body "Disciplina Asistencia Mis cursos Archivos Soporte Ayuda Reportar un problema Ce…" at bounding box center [331, 218] width 663 height 642
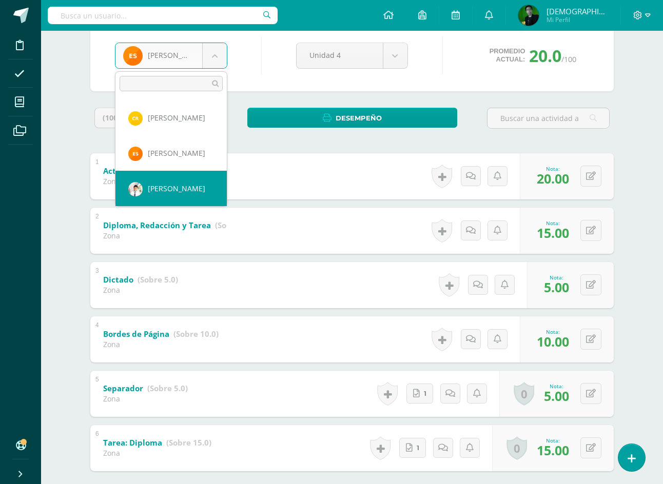
select select "7104"
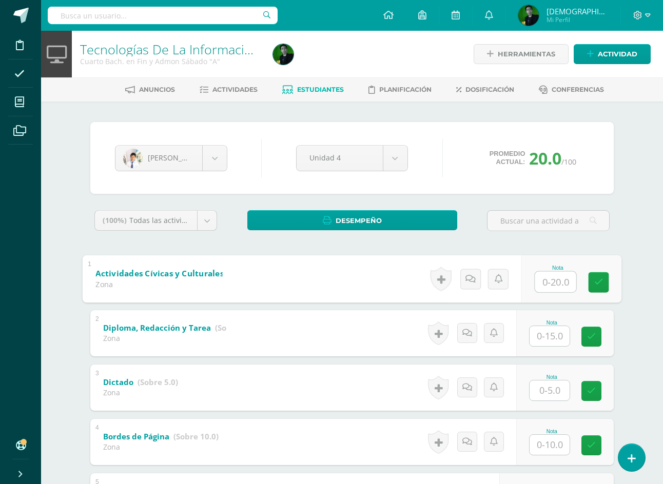
click at [551, 288] on input "text" at bounding box center [555, 281] width 41 height 21
type input "20"
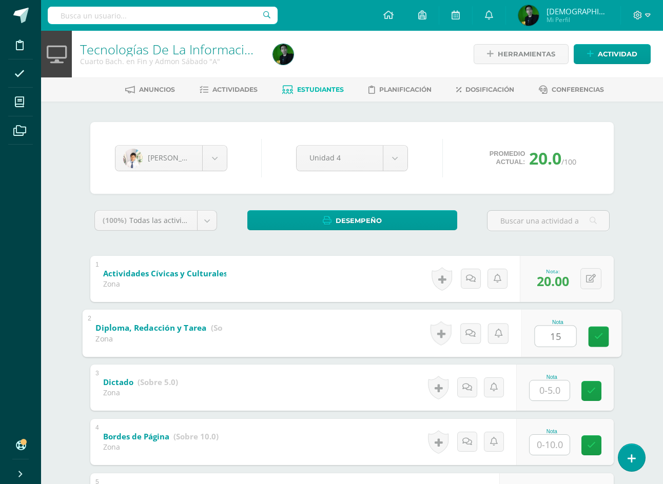
type input "15"
type input "5"
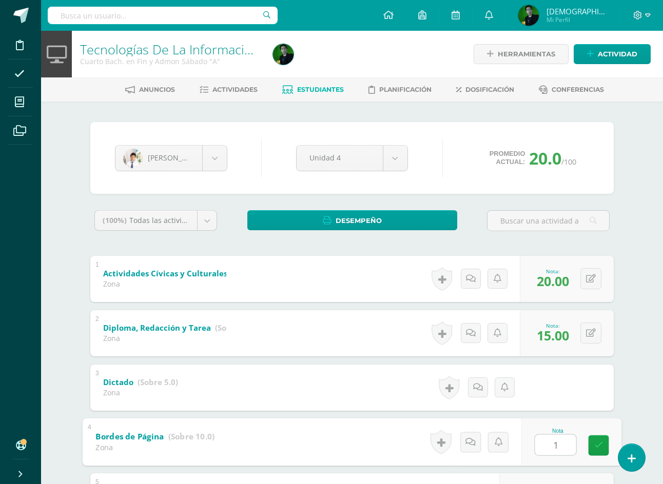
type input "10"
click at [220, 162] on body "Disciplina Asistencia Mis cursos Archivos Soporte Ayuda Reportar un problema Ce…" at bounding box center [331, 321] width 663 height 642
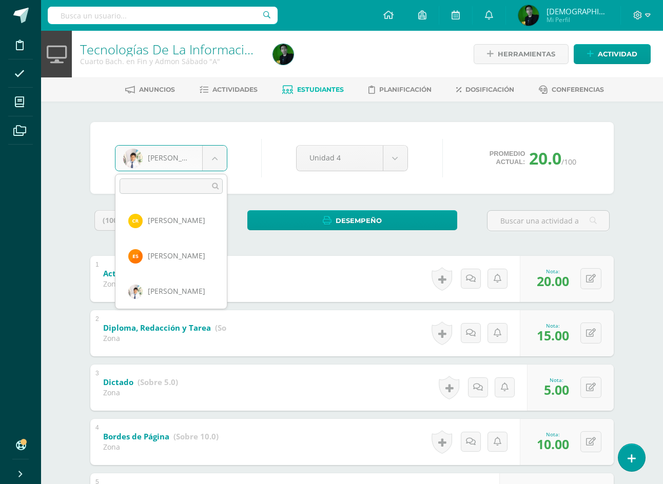
scroll to position [389, 0]
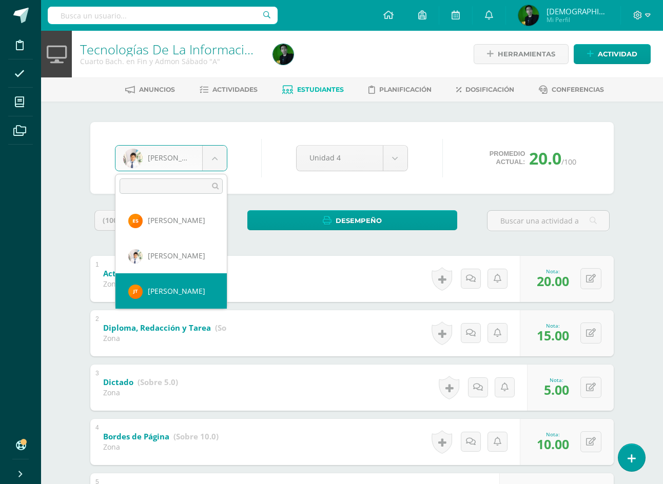
select select "8982"
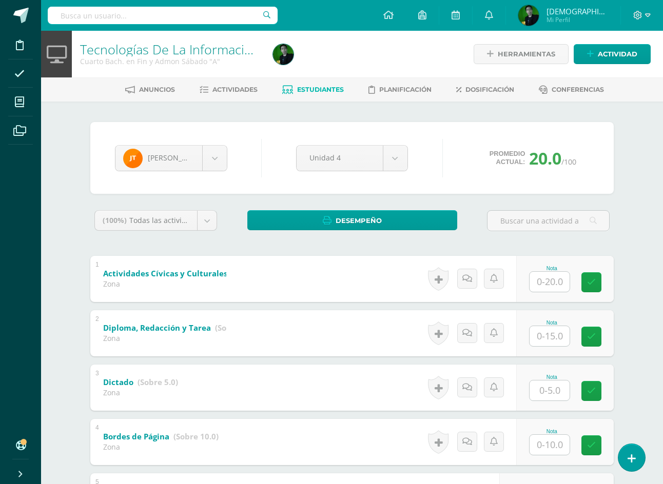
click at [549, 283] on input "text" at bounding box center [549, 282] width 40 height 20
type input "20"
type input "15"
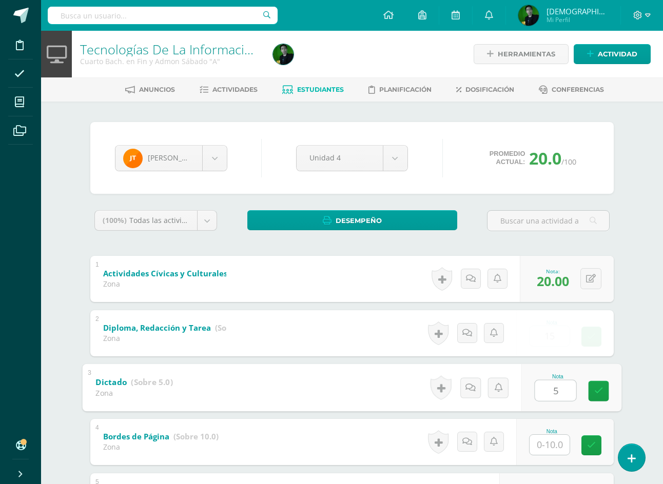
type input "5"
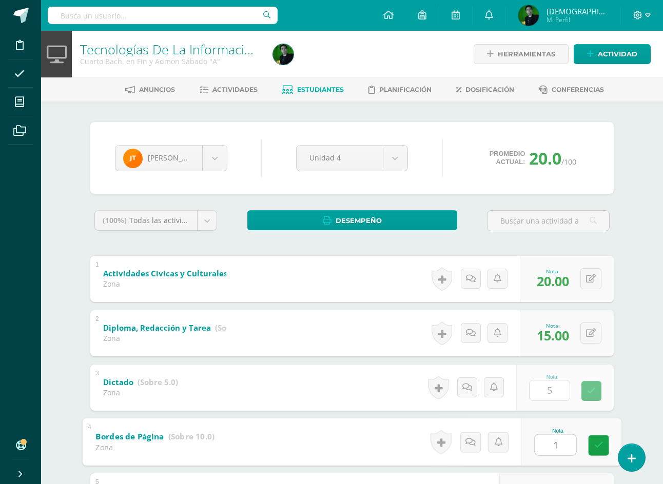
type input "10"
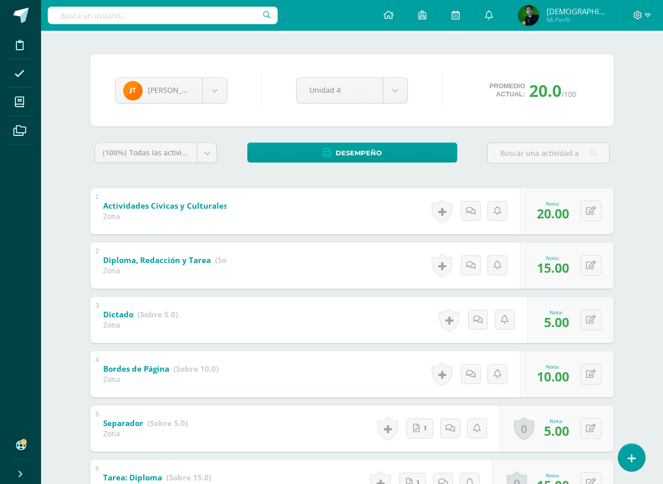
scroll to position [51, 0]
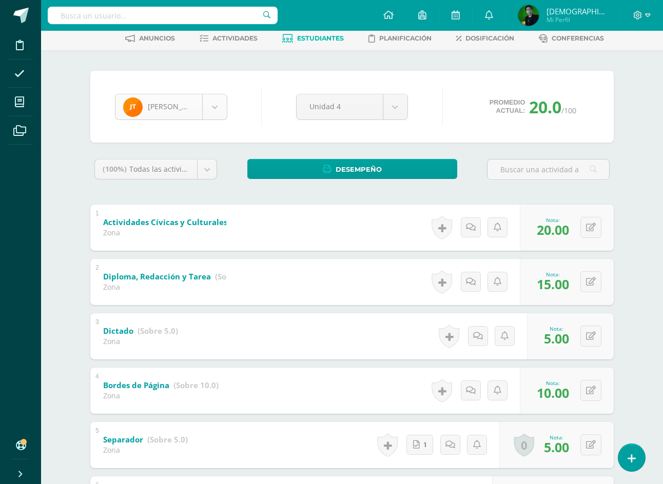
click at [191, 111] on body "Disciplina Asistencia Mis cursos Archivos Soporte Ayuda Reportar un problema Ce…" at bounding box center [331, 270] width 663 height 642
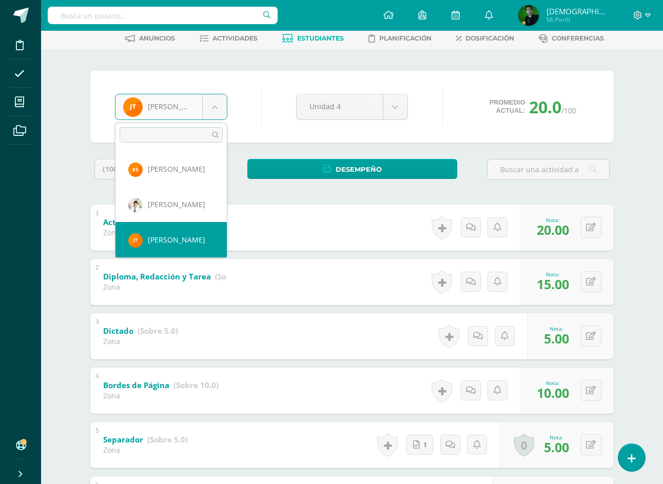
scroll to position [424, 0]
select select "8983"
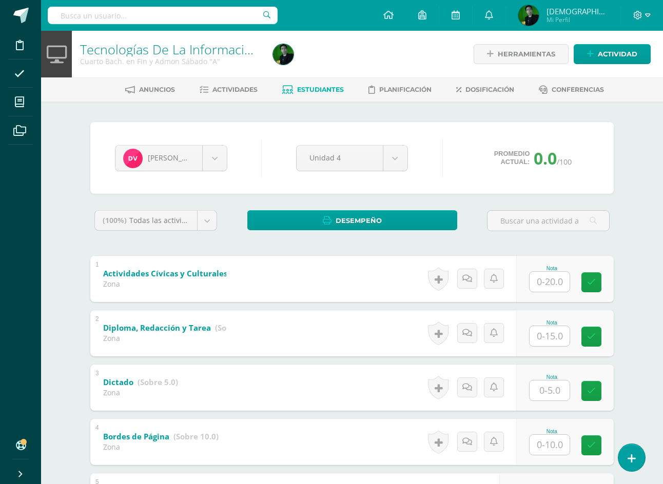
click at [545, 280] on input "text" at bounding box center [549, 282] width 40 height 20
type input "20"
type input "15"
type input "5"
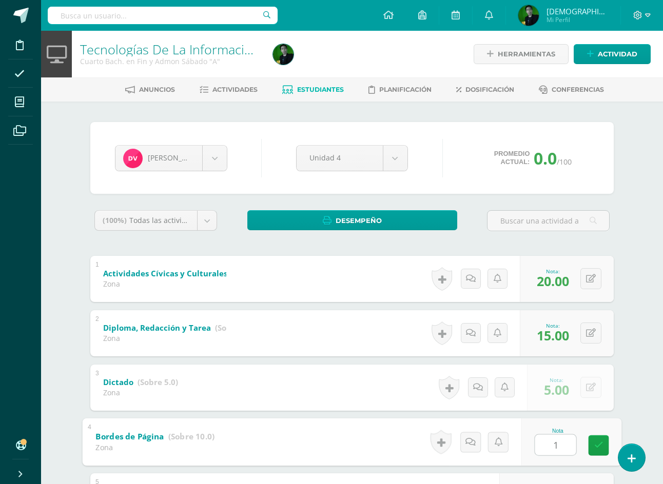
type input "10"
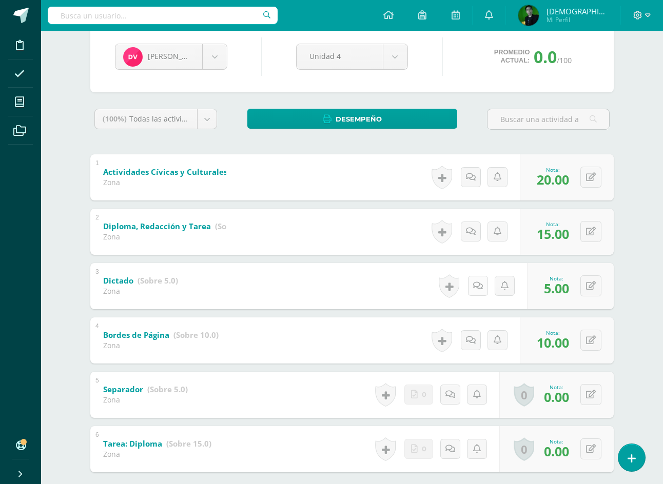
scroll to position [103, 0]
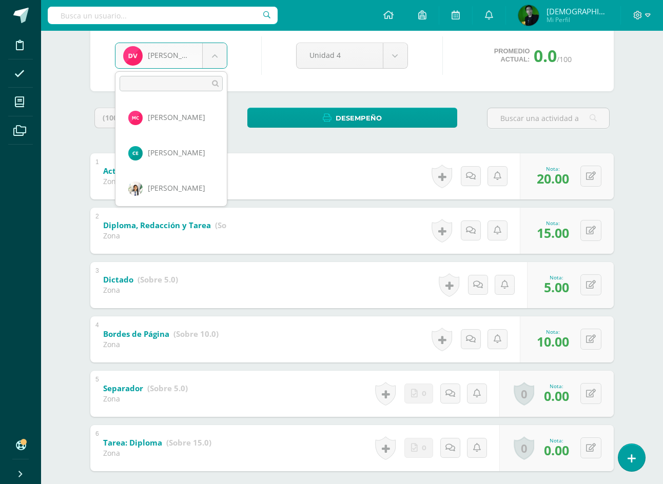
click at [219, 69] on body "Disciplina Asistencia Mis cursos Archivos Soporte Ayuda Reportar un problema Ce…" at bounding box center [331, 218] width 663 height 642
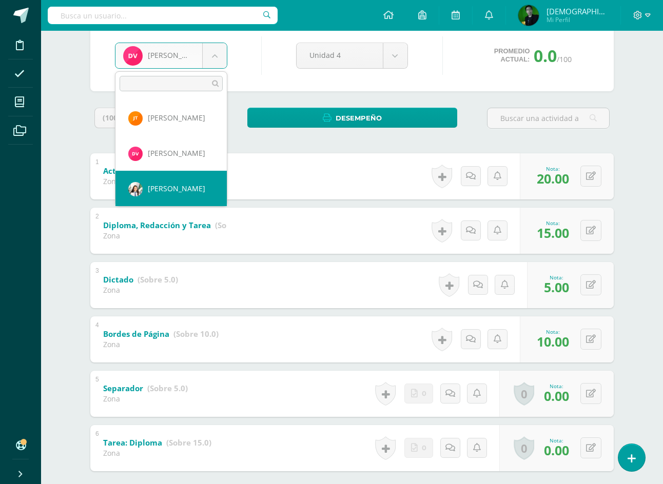
scroll to position [495, 0]
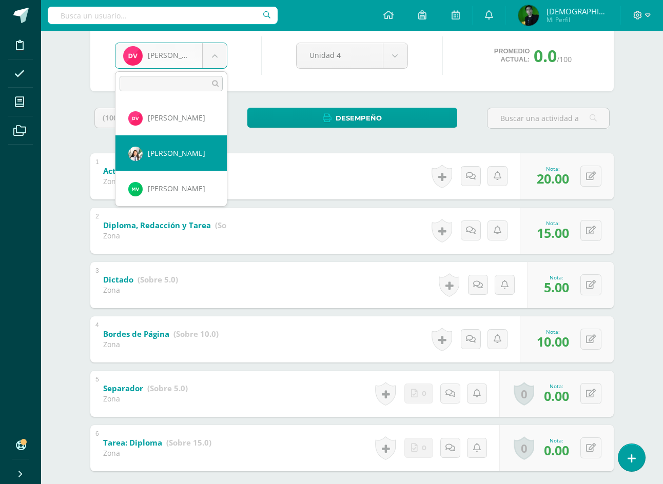
select select "6944"
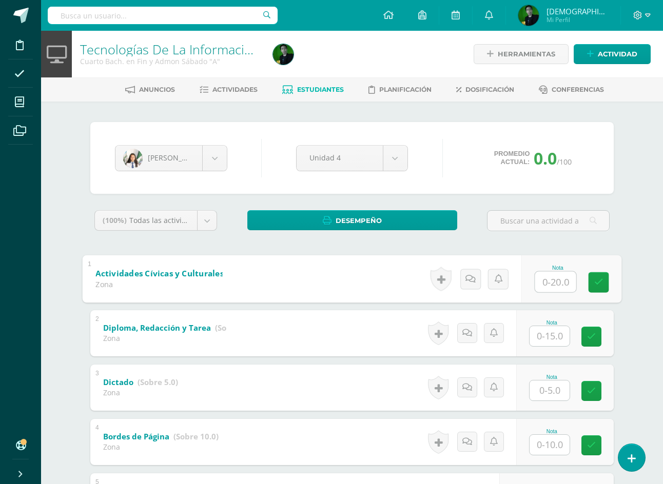
click at [544, 285] on input "text" at bounding box center [555, 281] width 41 height 21
type input "20"
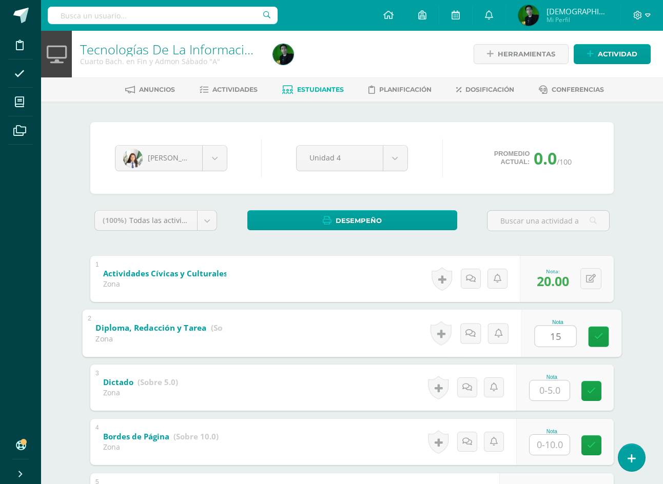
type input "15"
type input "5"
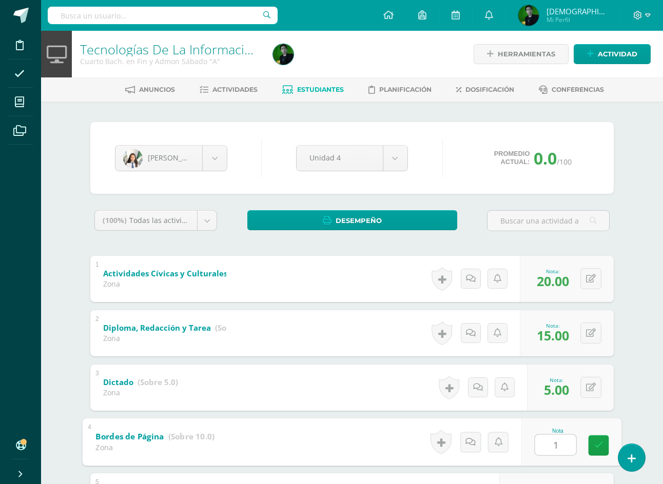
type input "10"
click at [206, 155] on body "Disciplina Asistencia Mis cursos Archivos Soporte Ayuda Reportar un problema Ce…" at bounding box center [331, 321] width 663 height 642
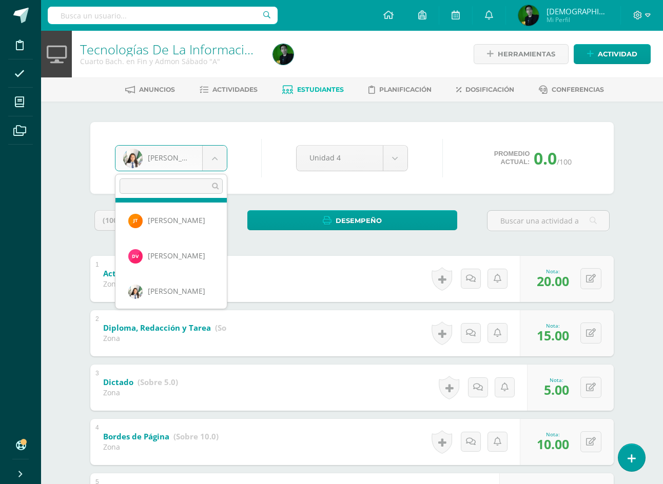
scroll to position [429, 0]
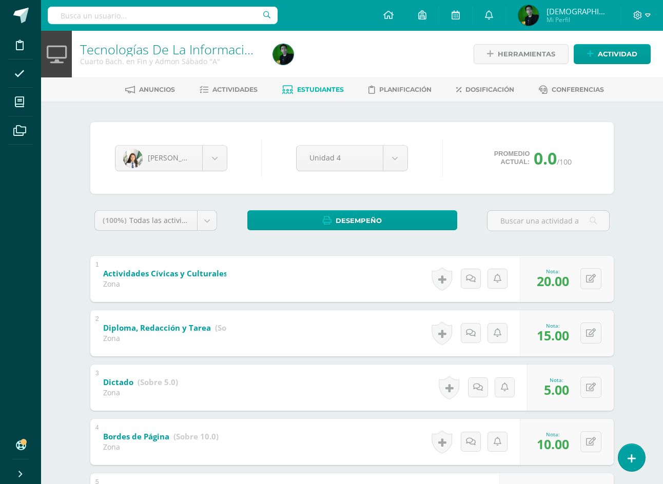
click at [336, 93] on body "Disciplina Asistencia Mis cursos Archivos Soporte Ayuda Reportar un problema Ce…" at bounding box center [331, 321] width 663 height 642
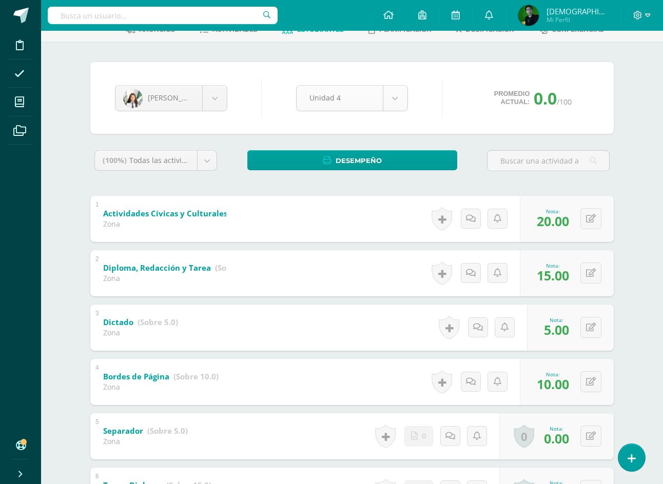
scroll to position [0, 0]
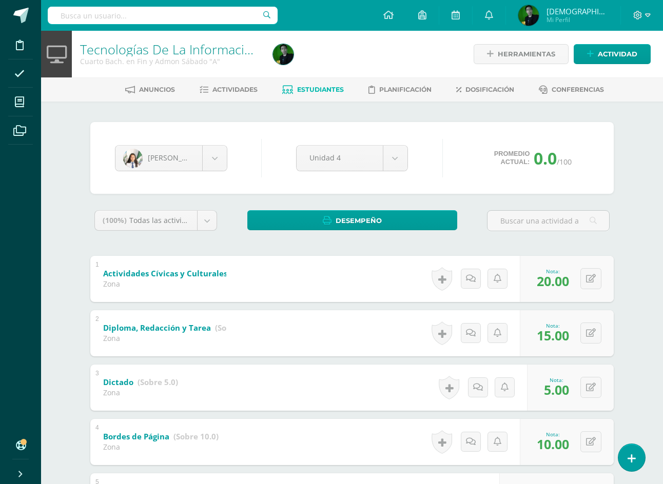
click at [320, 89] on span "Estudiantes" at bounding box center [320, 90] width 47 height 8
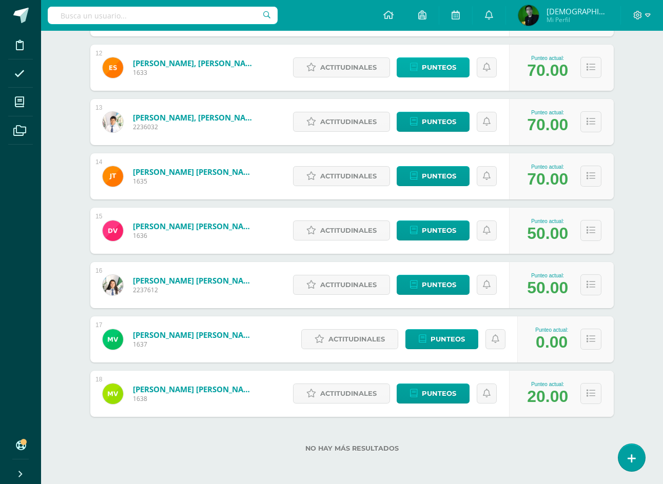
scroll to position [778, 0]
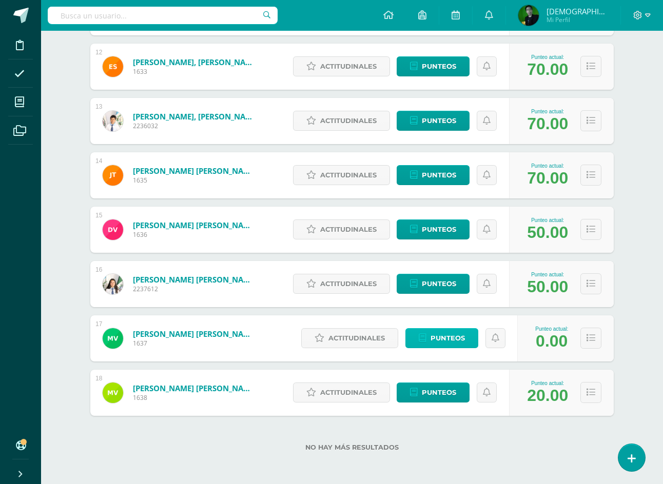
click at [432, 332] on span "Punteos" at bounding box center [447, 338] width 34 height 19
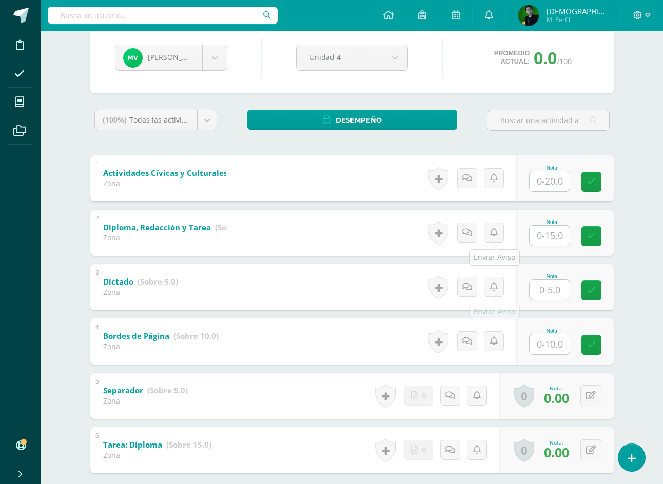
scroll to position [55, 0]
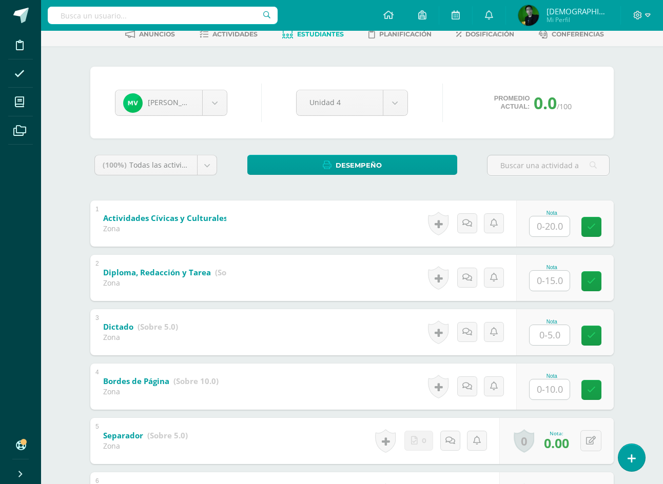
click at [550, 227] on input "text" at bounding box center [549, 226] width 40 height 20
type input "20"
type input "0"
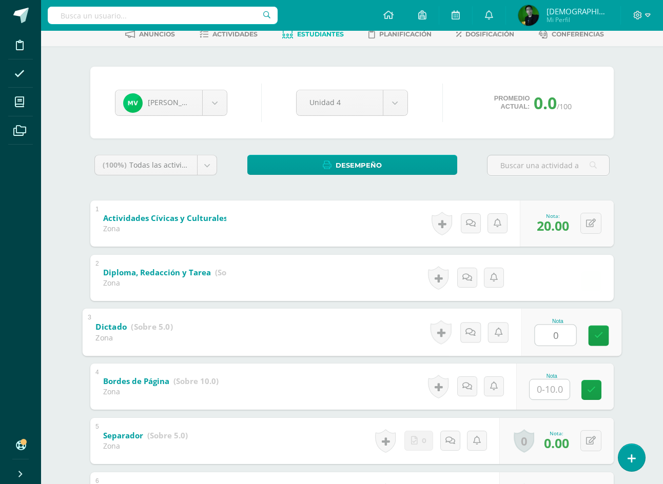
type input "0"
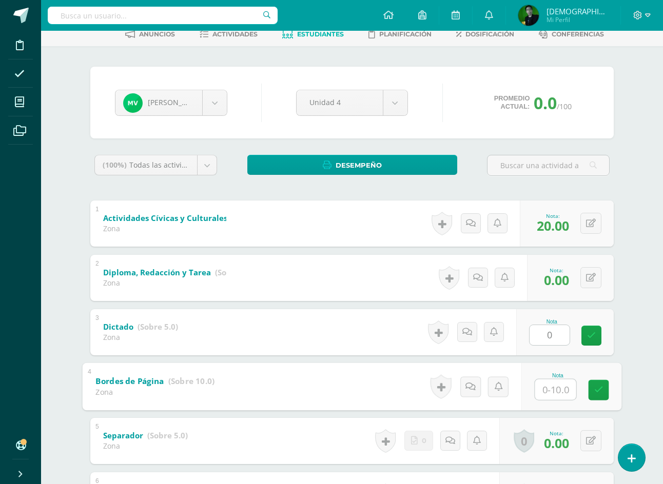
type input "0"
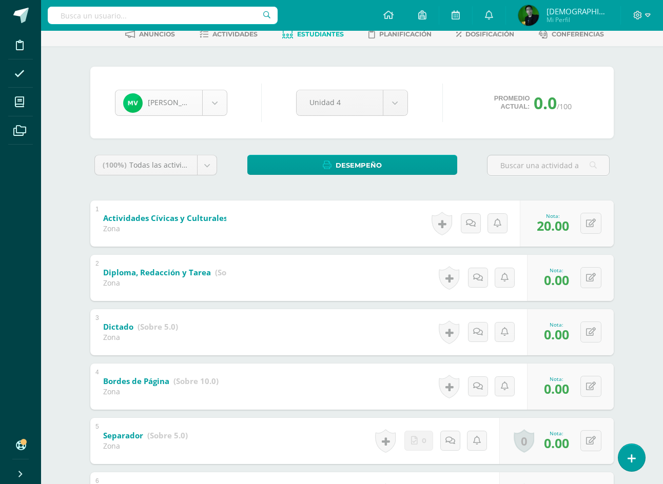
click at [159, 102] on body "Disciplina Asistencia Mis cursos Archivos Soporte Ayuda Reportar un problema Ce…" at bounding box center [331, 266] width 663 height 642
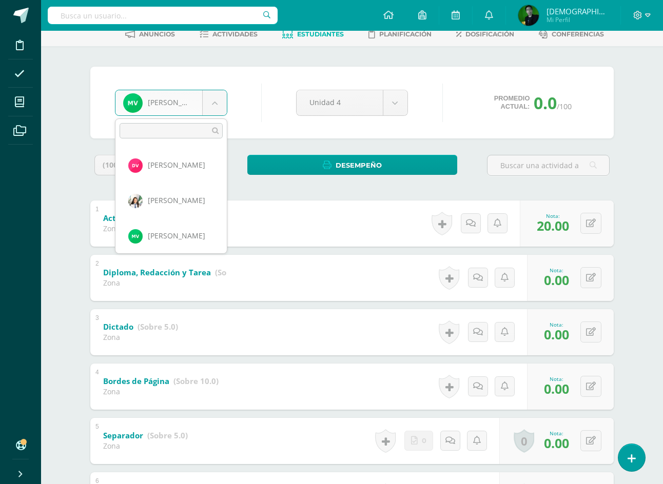
scroll to position [530, 0]
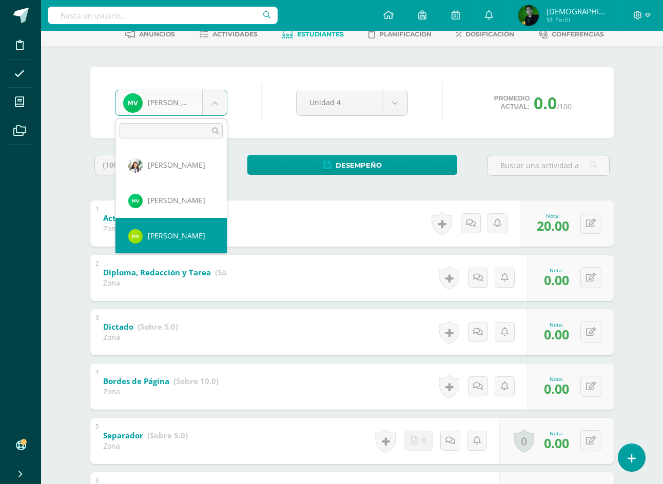
select select "8985"
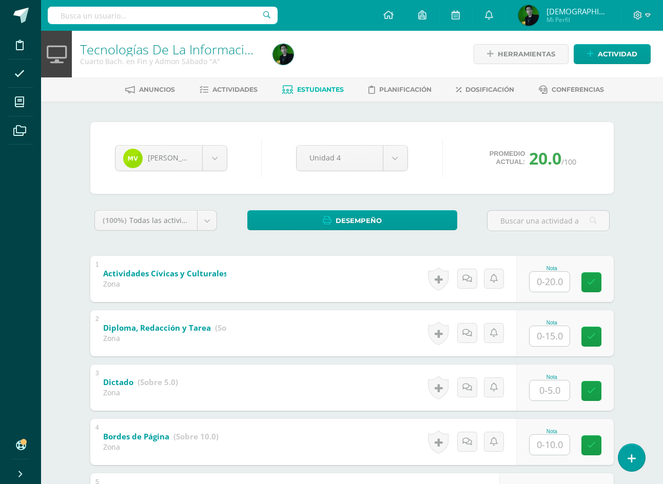
click at [548, 279] on input "text" at bounding box center [549, 282] width 40 height 20
type input "20"
type input "15"
type input "5"
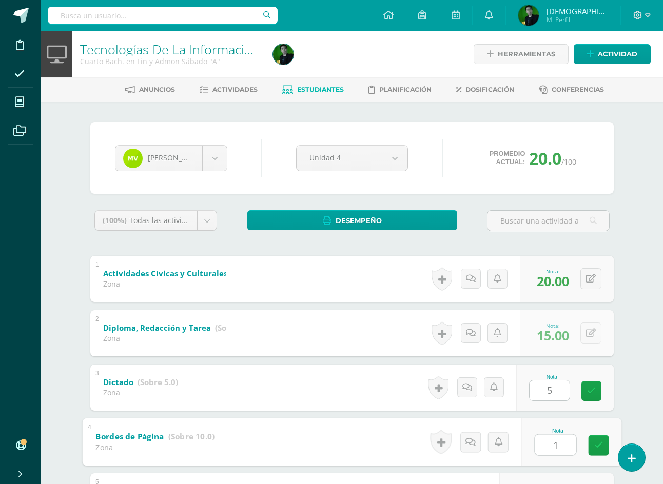
type input "10"
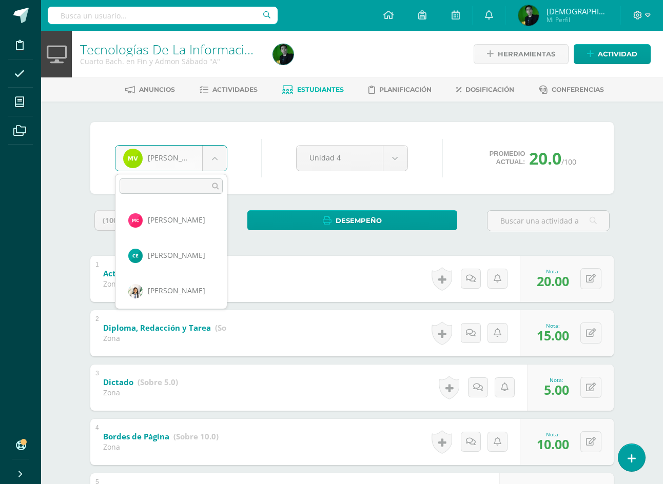
click at [226, 157] on body "Disciplina Asistencia Mis cursos Archivos Soporte Ayuda Reportar un problema Ce…" at bounding box center [331, 321] width 663 height 642
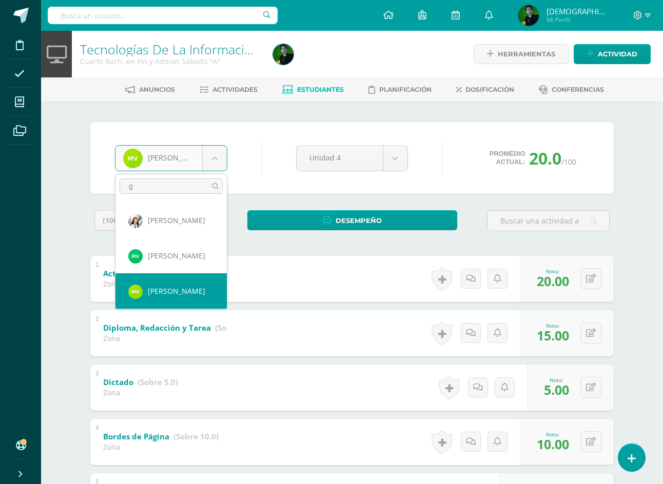
type input "ga"
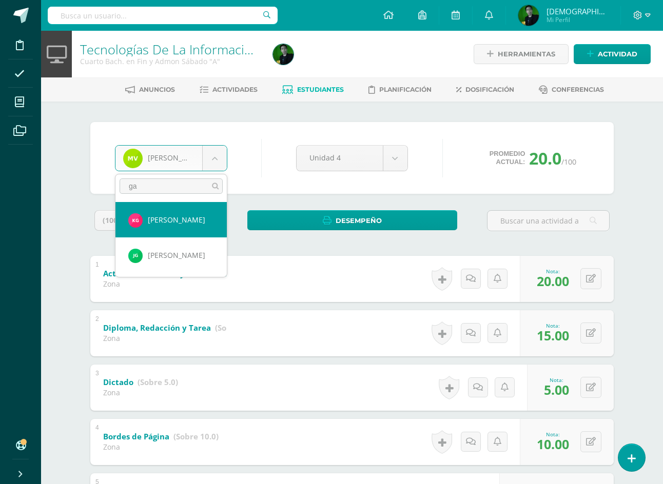
select select "9165"
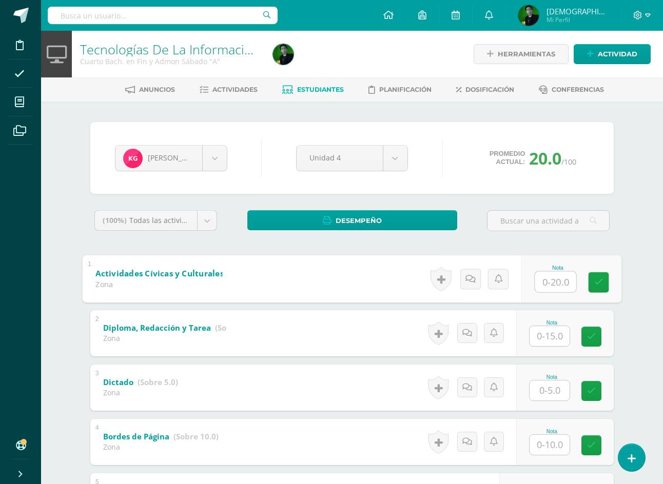
click at [559, 282] on input "text" at bounding box center [555, 281] width 41 height 21
type input "20"
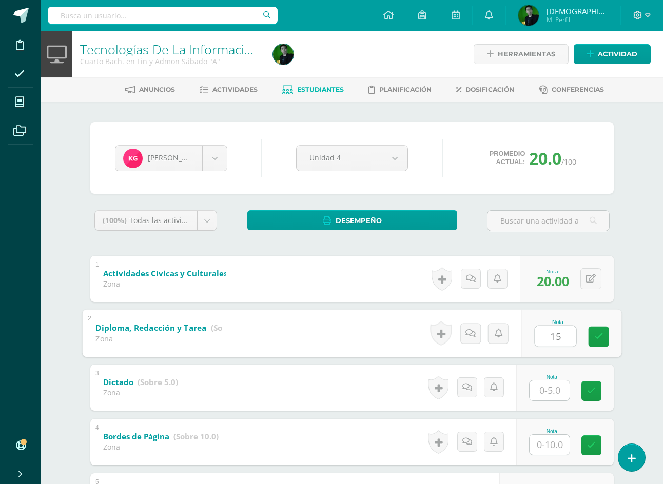
type input "15"
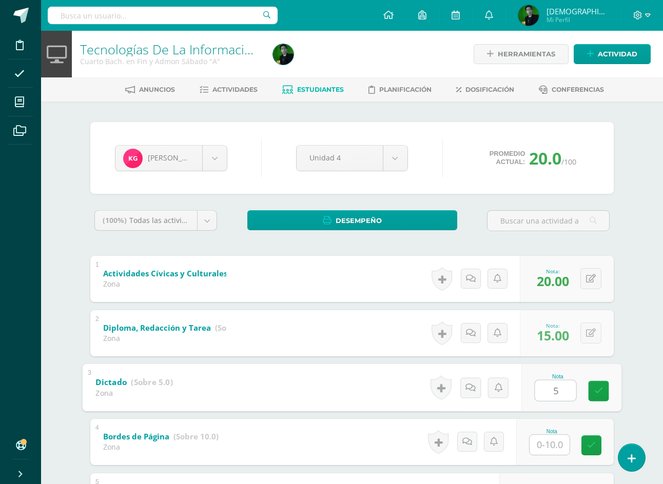
type input "5"
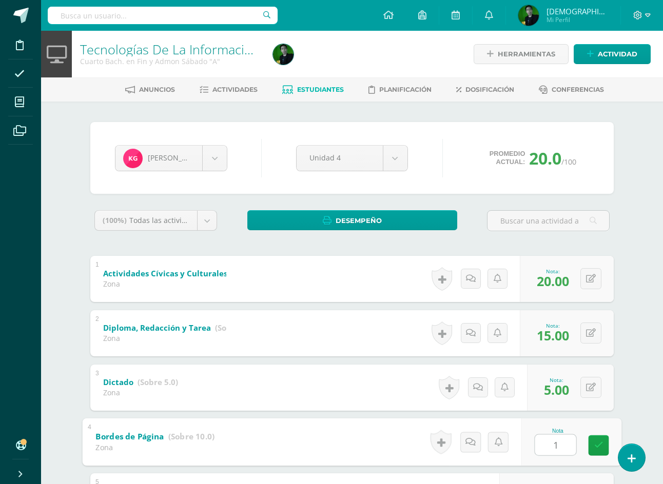
type input "10"
click at [154, 153] on body "Disciplina Asistencia Mis cursos Archivos Soporte Ayuda Reportar un problema Ce…" at bounding box center [331, 321] width 663 height 642
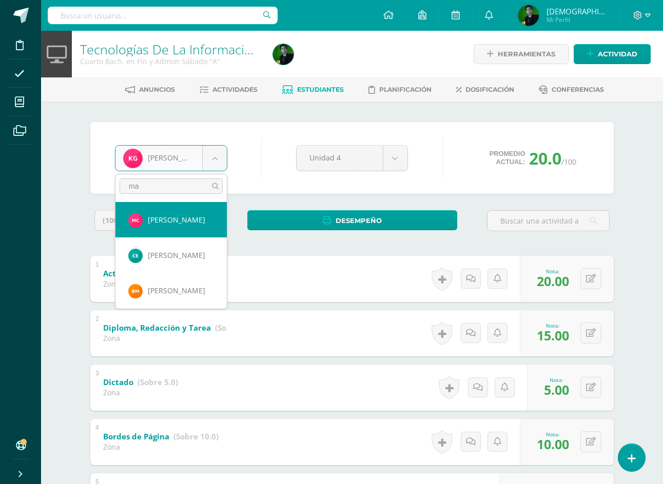
type input "mar"
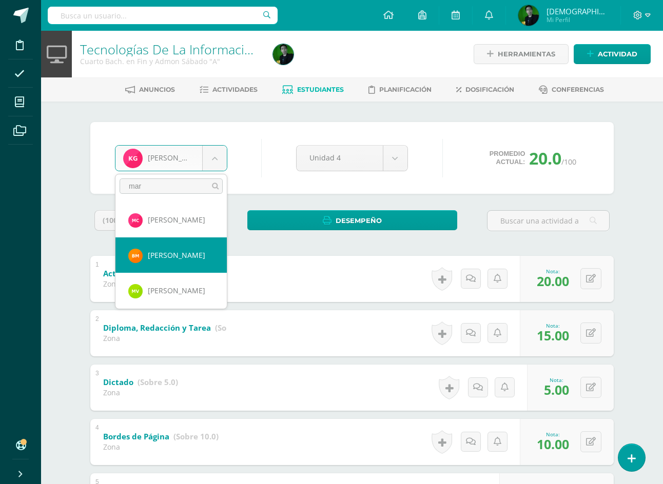
select select "8135"
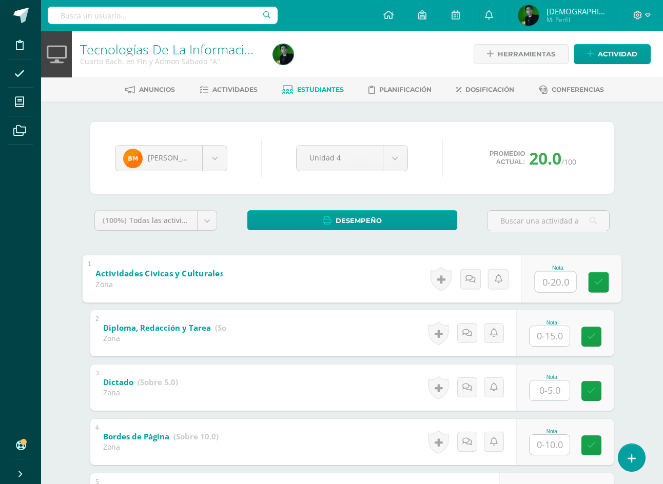
click at [548, 286] on input "text" at bounding box center [555, 281] width 41 height 21
type input "20"
type input "15"
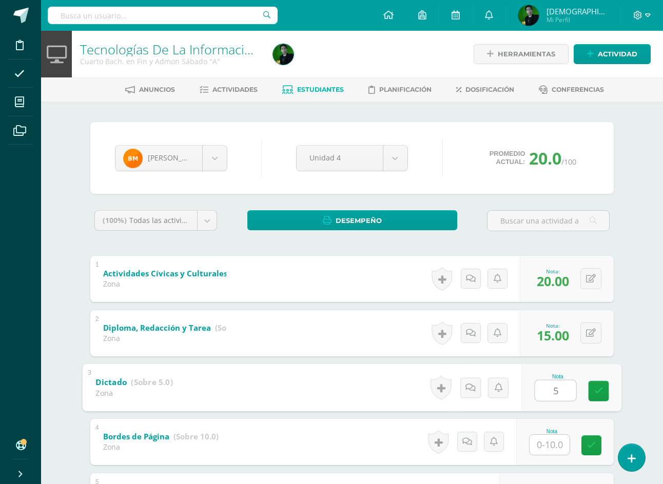
type input "5"
type input "10"
